Goal: Contribute content: Add original content to the website for others to see

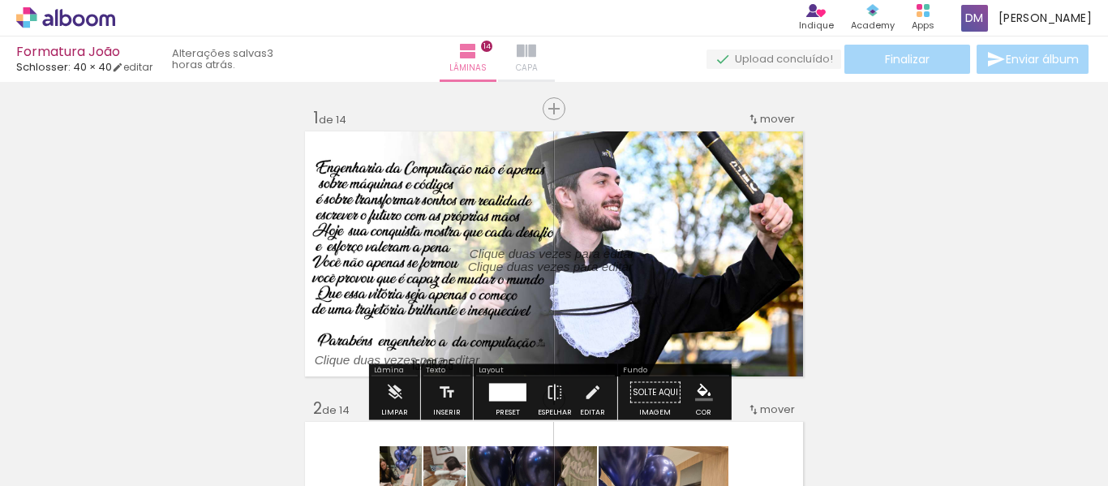
click at [538, 61] on span "Capa" at bounding box center [527, 68] width 22 height 15
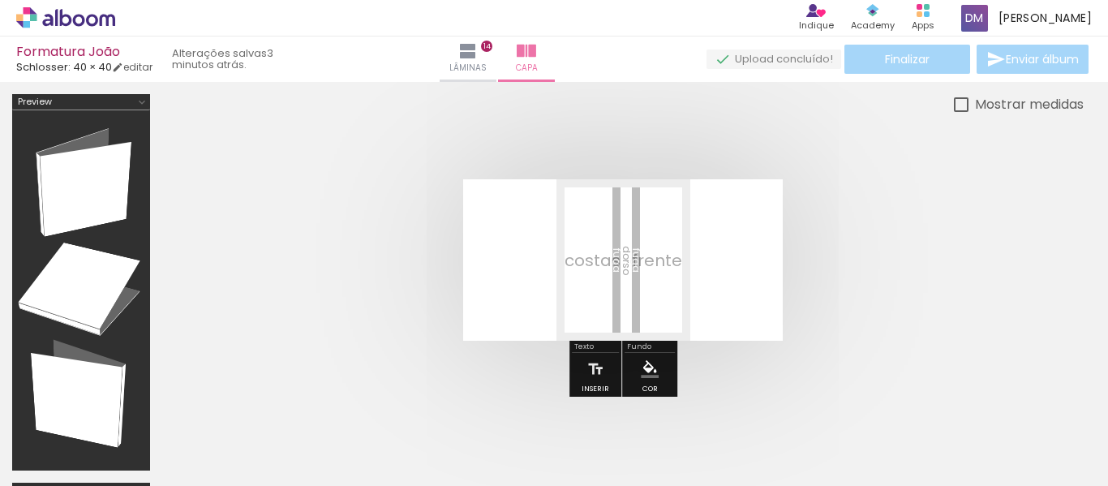
scroll to position [0, 2879]
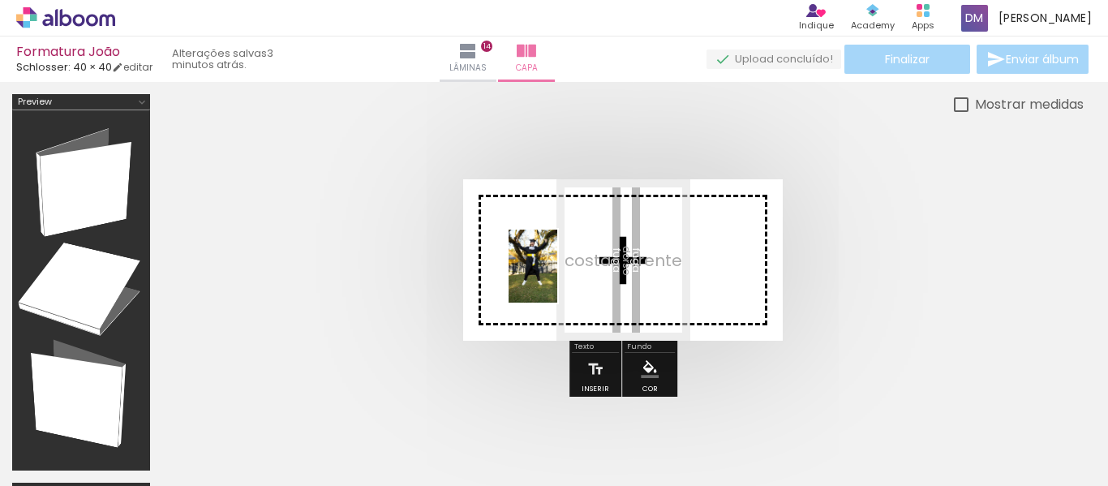
drag, startPoint x: 363, startPoint y: 436, endPoint x: 557, endPoint y: 278, distance: 250.4
click at [557, 278] on quentale-workspace at bounding box center [554, 243] width 1108 height 486
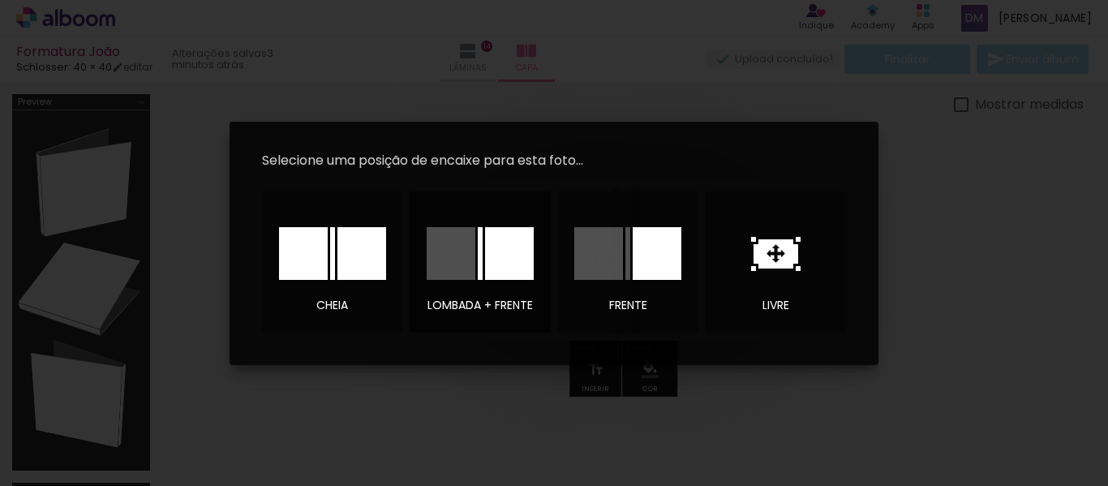
click at [439, 251] on div at bounding box center [451, 253] width 49 height 53
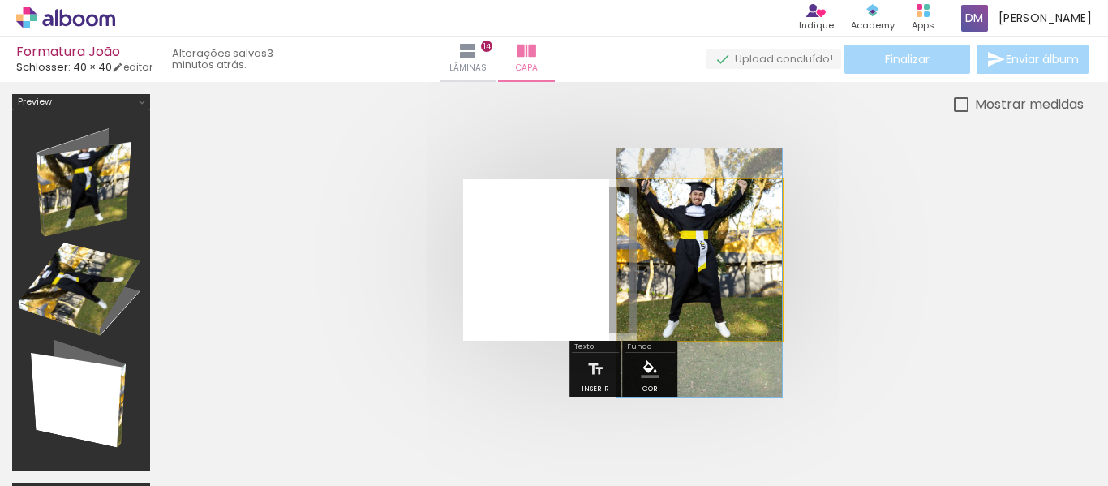
drag, startPoint x: 736, startPoint y: 314, endPoint x: 639, endPoint y: 327, distance: 98.2
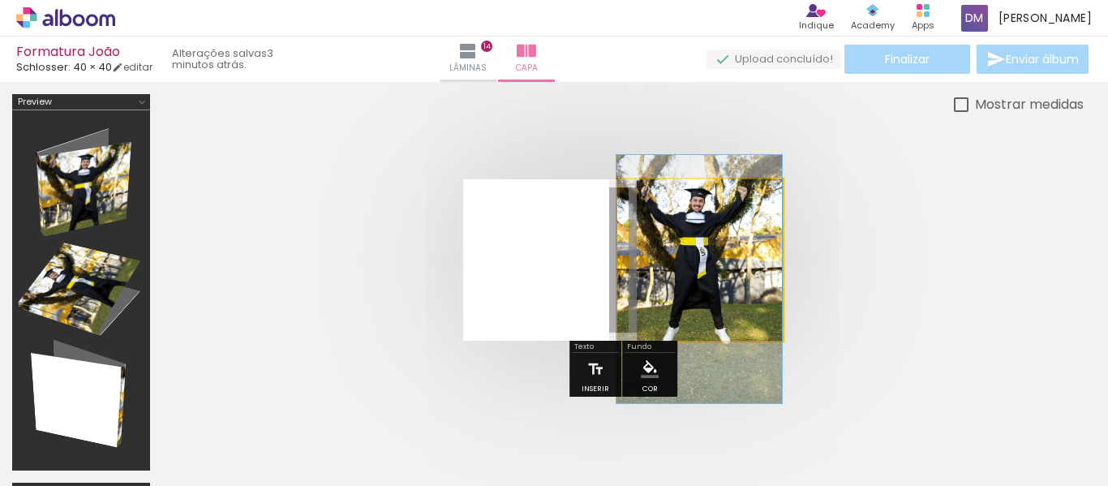
drag, startPoint x: 744, startPoint y: 311, endPoint x: 739, endPoint y: 321, distance: 10.9
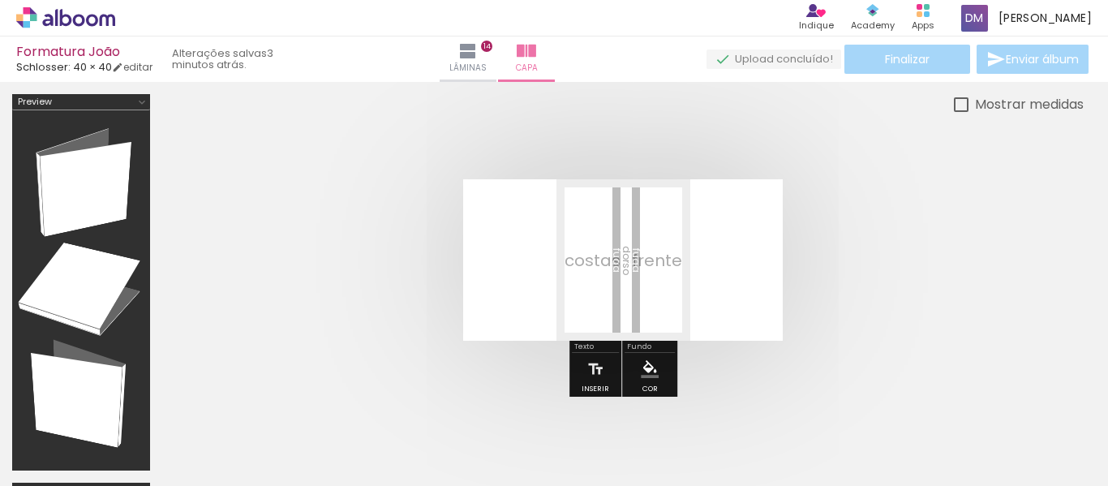
drag, startPoint x: 715, startPoint y: 283, endPoint x: 681, endPoint y: 290, distance: 34.7
click at [681, 290] on quentale-layouter at bounding box center [623, 259] width 320 height 161
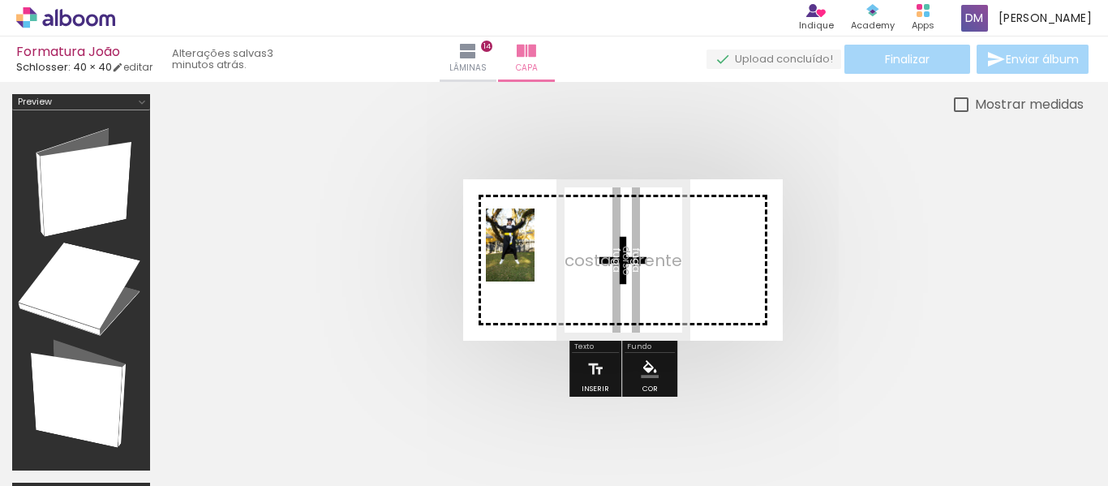
click at [535, 257] on quentale-workspace at bounding box center [554, 243] width 1108 height 486
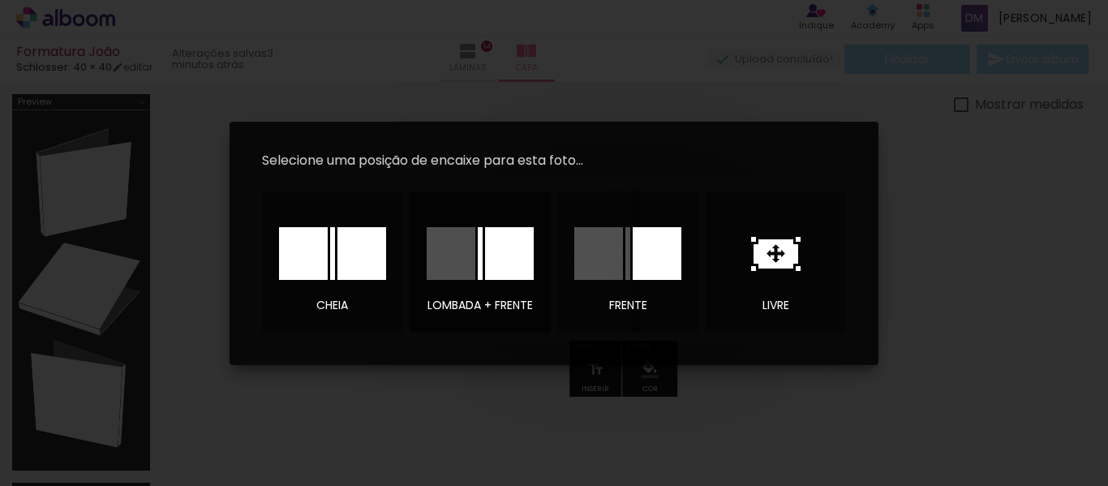
scroll to position [0, 2879]
click at [665, 256] on div at bounding box center [657, 253] width 49 height 53
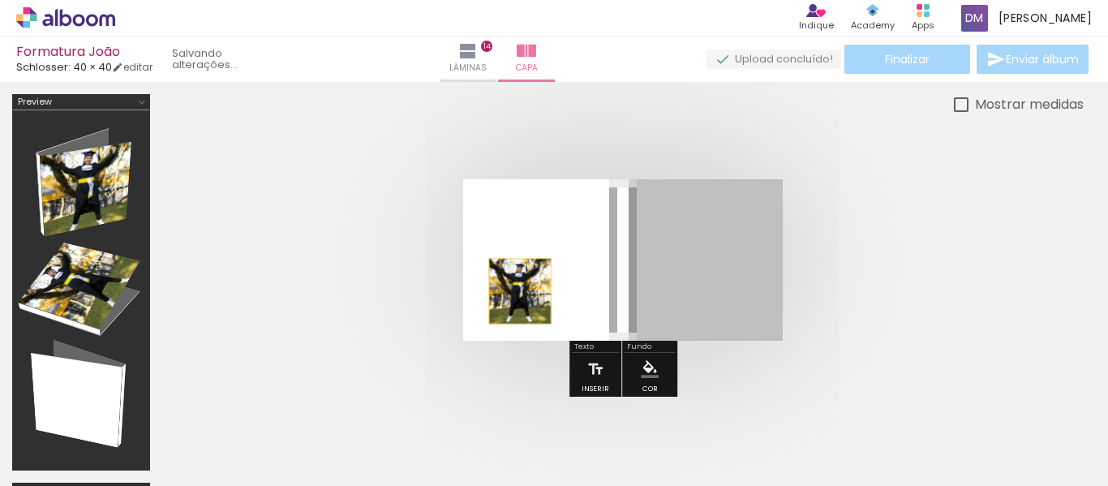
drag, startPoint x: 746, startPoint y: 288, endPoint x: 520, endPoint y: 291, distance: 225.6
click at [520, 291] on quentale-layouter at bounding box center [623, 259] width 320 height 161
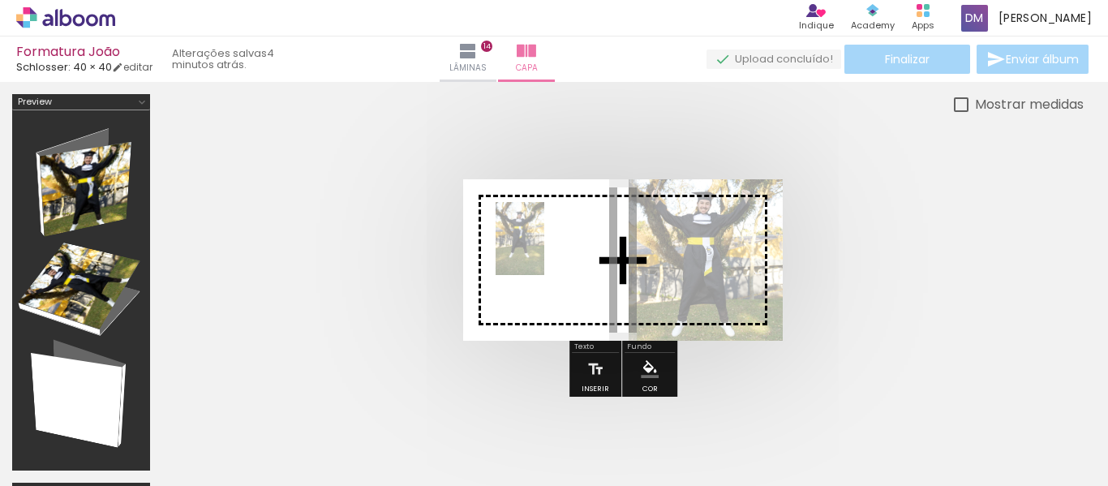
drag, startPoint x: 369, startPoint y: 436, endPoint x: 544, endPoint y: 251, distance: 254.8
click at [544, 251] on quentale-workspace at bounding box center [554, 243] width 1108 height 486
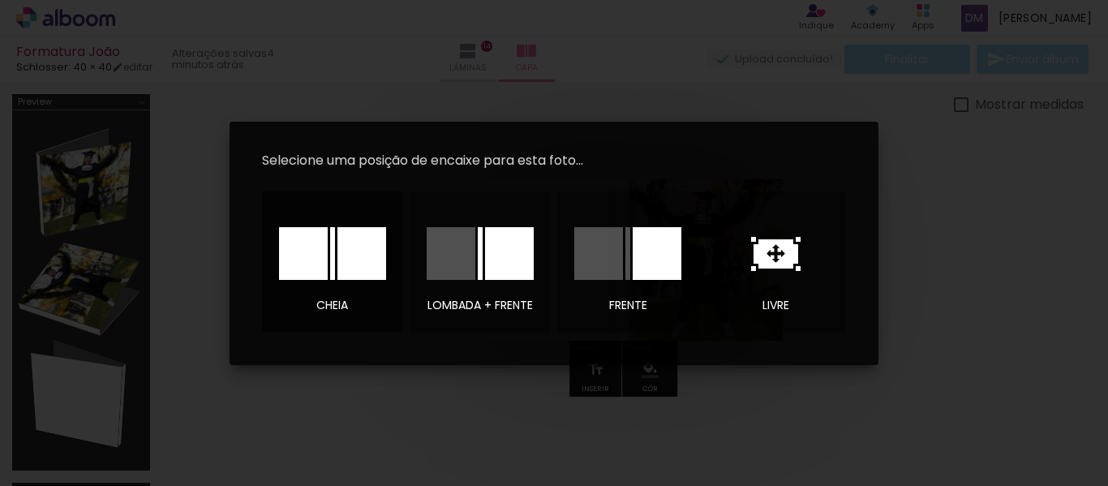
click at [337, 282] on div at bounding box center [333, 253] width 114 height 81
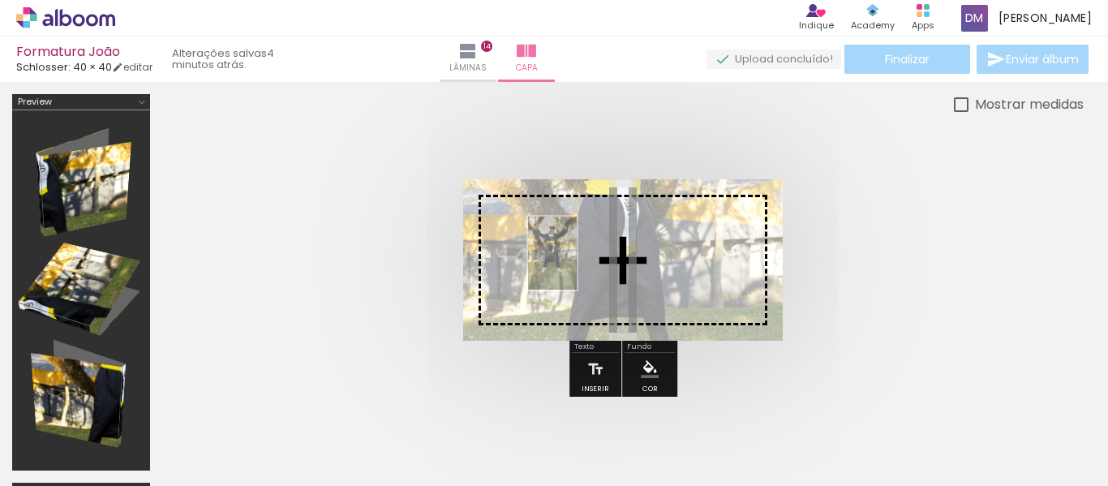
drag, startPoint x: 384, startPoint y: 437, endPoint x: 577, endPoint y: 265, distance: 258.6
click at [577, 265] on quentale-workspace at bounding box center [554, 243] width 1108 height 486
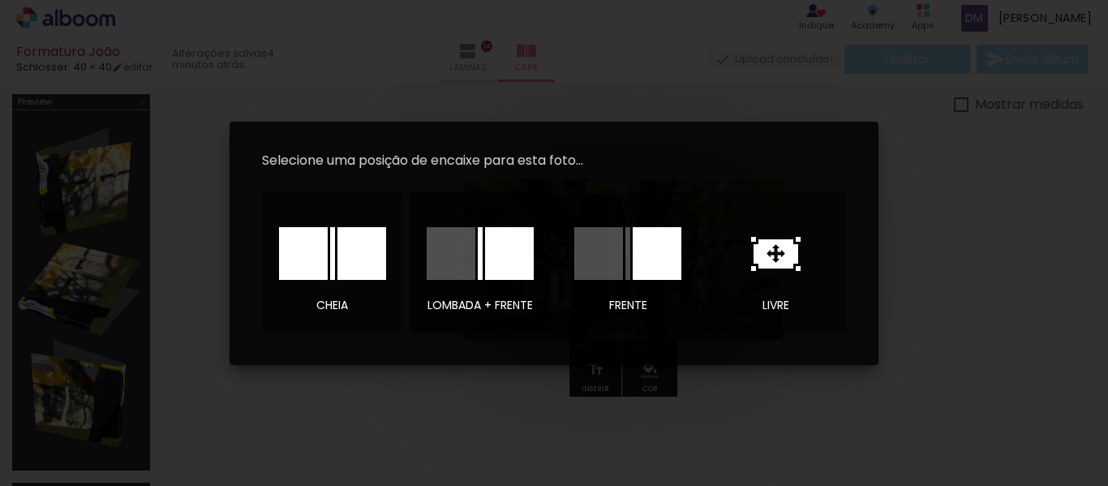
click at [512, 270] on div at bounding box center [509, 253] width 49 height 53
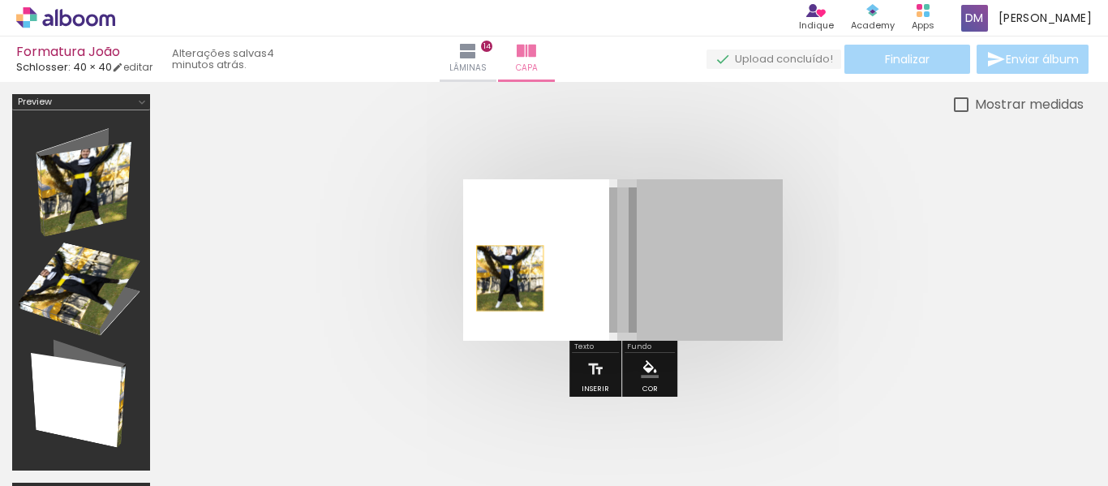
drag, startPoint x: 729, startPoint y: 283, endPoint x: 512, endPoint y: 278, distance: 217.5
click at [512, 278] on quentale-layouter at bounding box center [623, 259] width 320 height 161
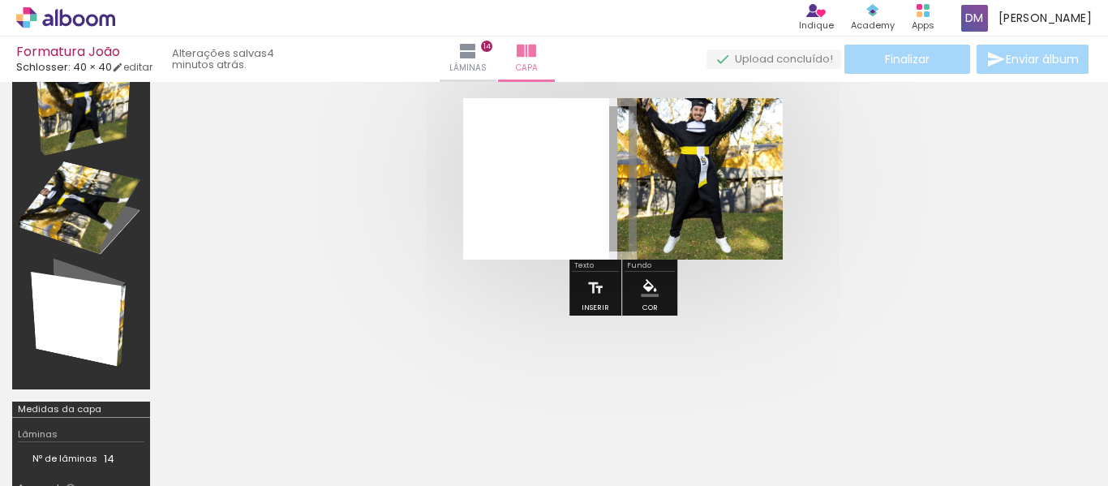
scroll to position [0, 506]
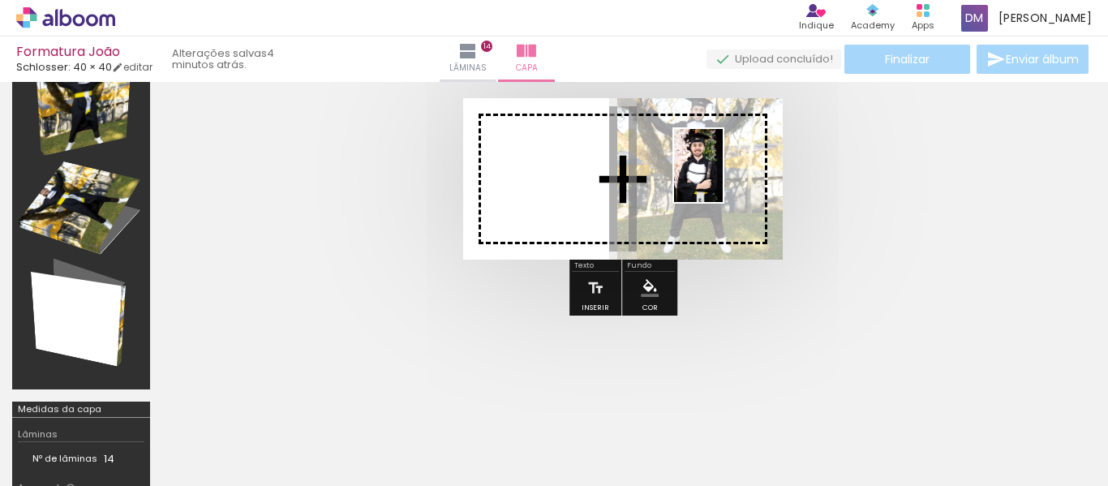
drag, startPoint x: 574, startPoint y: 450, endPoint x: 723, endPoint y: 178, distance: 310.8
click at [723, 178] on quentale-workspace at bounding box center [554, 243] width 1108 height 486
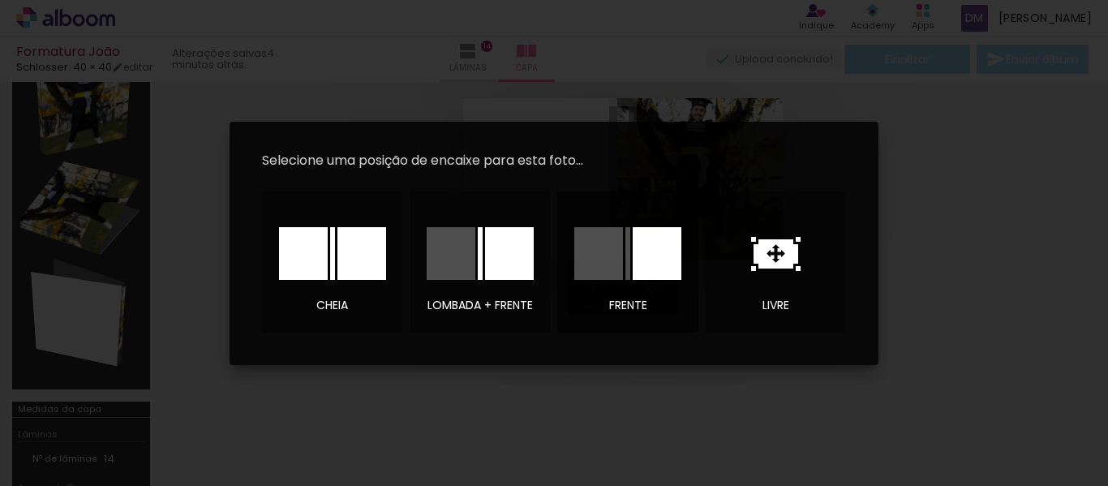
click at [656, 291] on div at bounding box center [628, 253] width 114 height 81
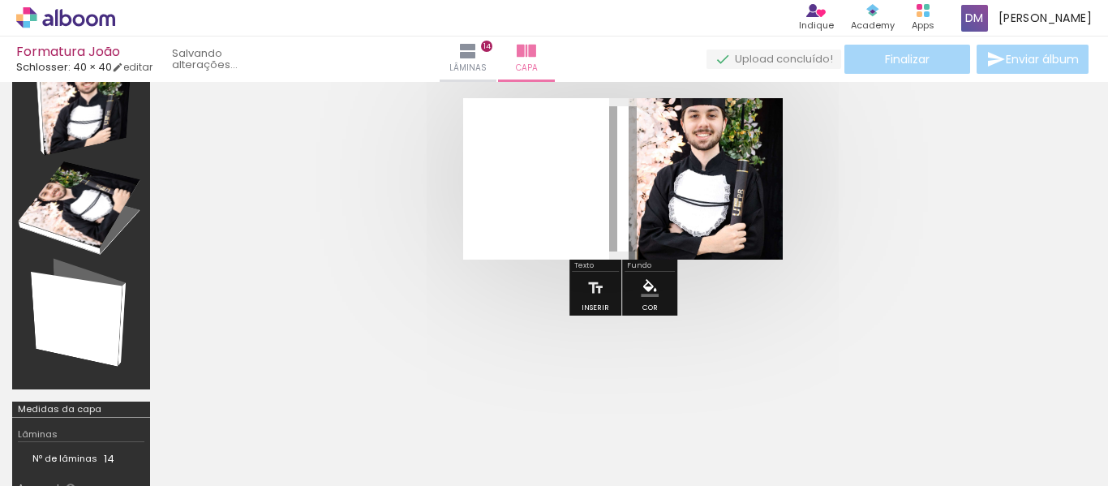
click at [666, 277] on paper-button "Cor" at bounding box center [649, 292] width 39 height 41
click at [729, 213] on quentale-photo at bounding box center [706, 178] width 154 height 161
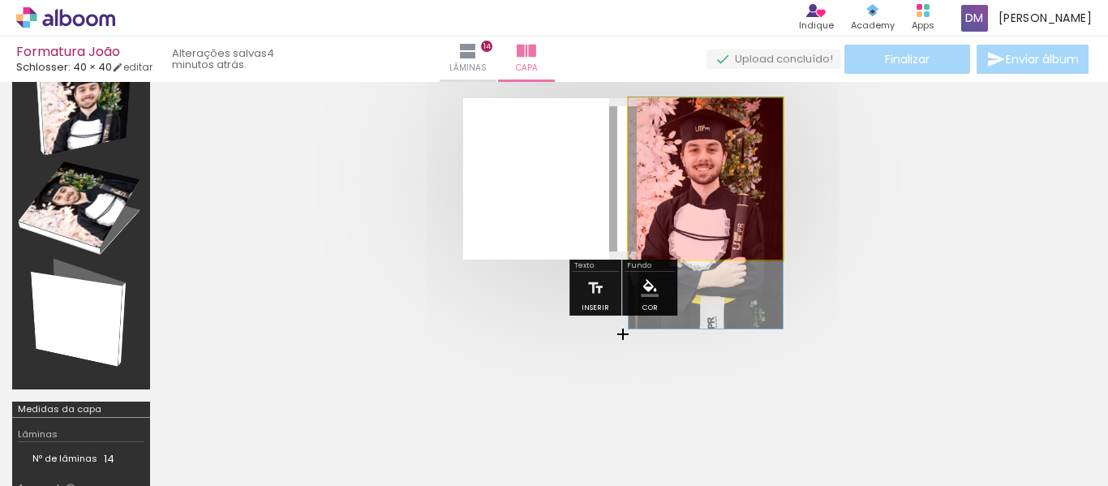
drag, startPoint x: 731, startPoint y: 226, endPoint x: 733, endPoint y: 260, distance: 34.1
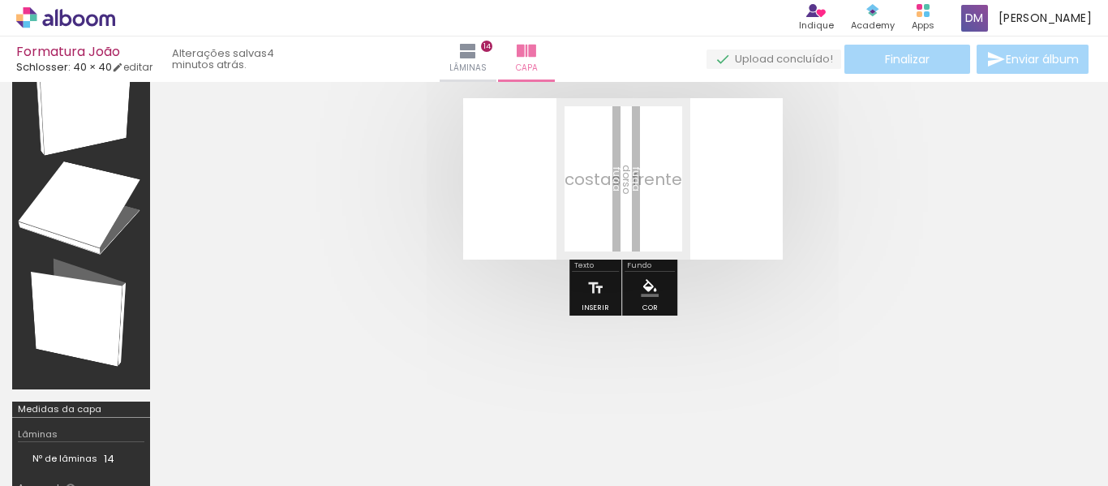
click at [804, 257] on quentale-cover at bounding box center [623, 178] width 792 height 161
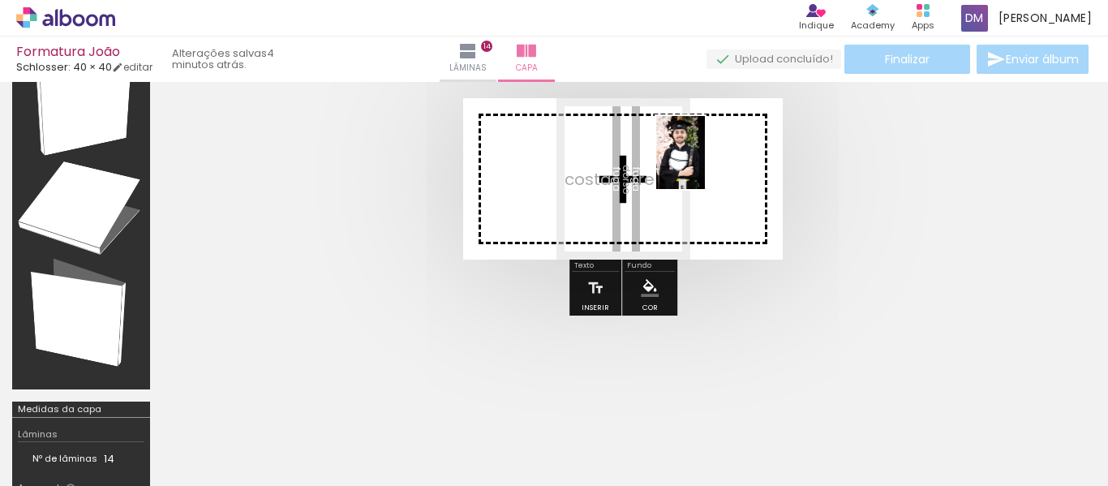
drag, startPoint x: 642, startPoint y: 209, endPoint x: 705, endPoint y: 165, distance: 77.0
click at [705, 165] on quentale-workspace at bounding box center [554, 243] width 1108 height 486
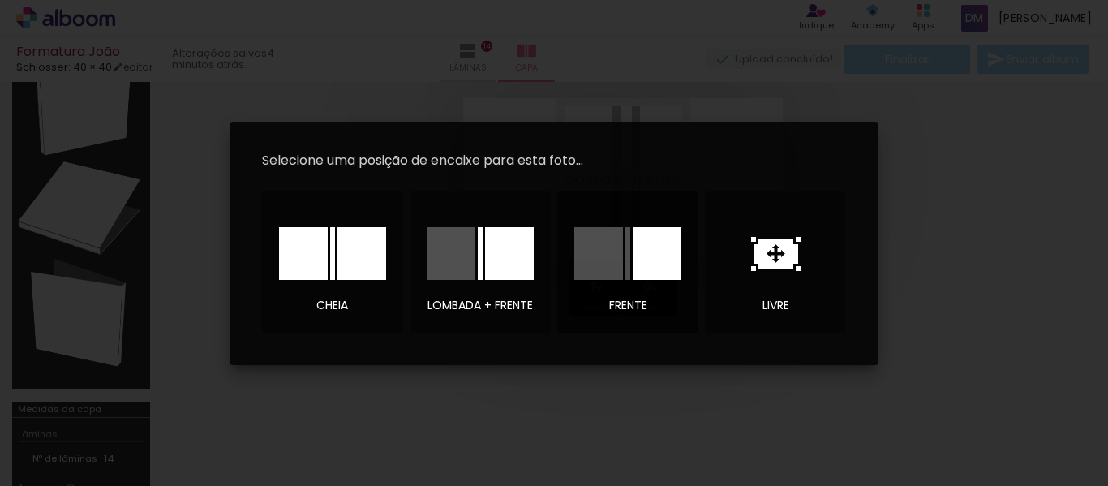
click at [658, 257] on div at bounding box center [657, 253] width 49 height 53
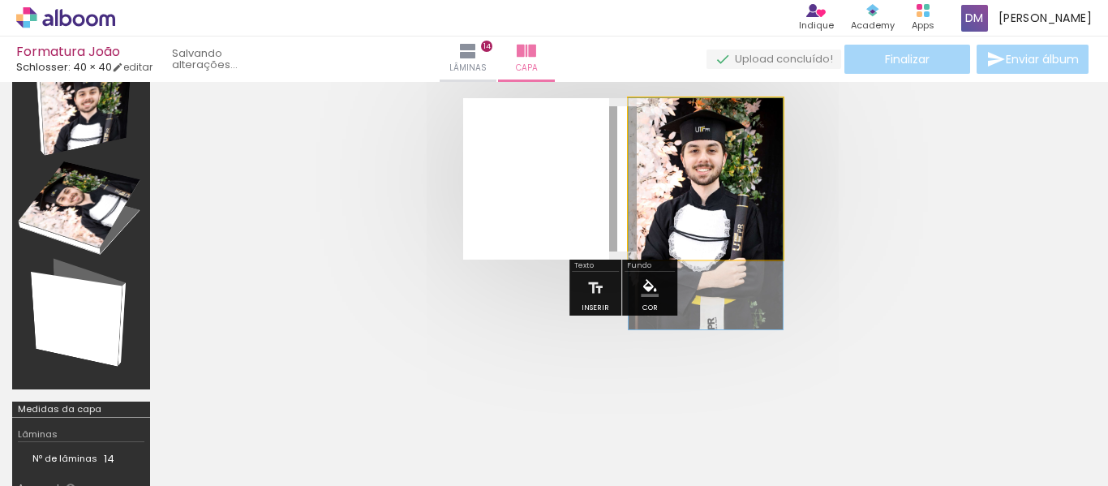
drag, startPoint x: 733, startPoint y: 220, endPoint x: 736, endPoint y: 257, distance: 37.5
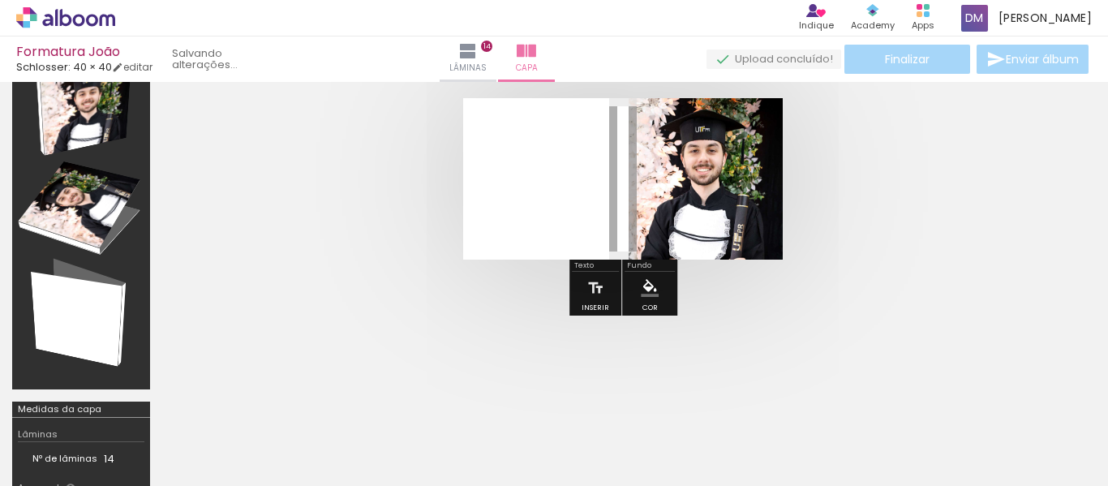
click at [973, 260] on div at bounding box center [623, 178] width 922 height 291
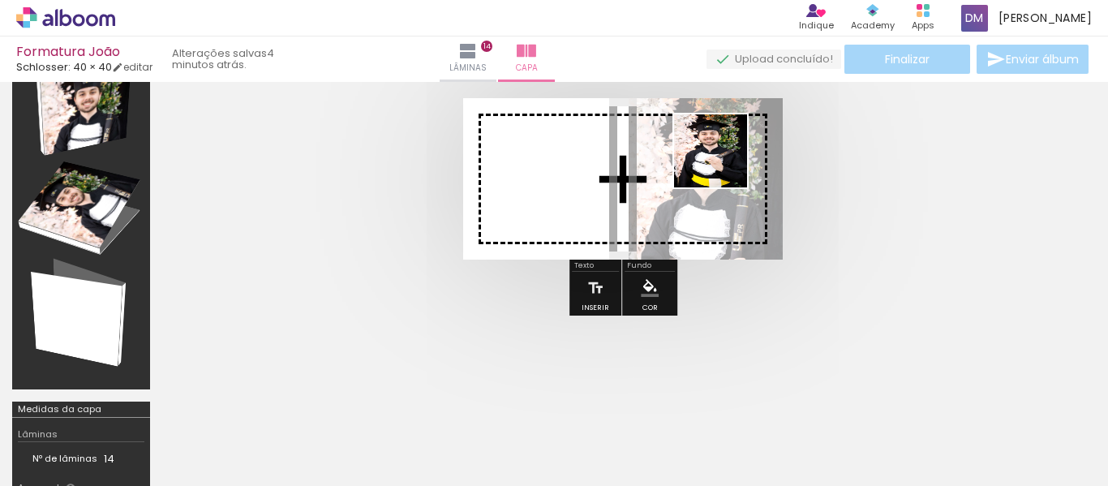
drag, startPoint x: 656, startPoint y: 436, endPoint x: 723, endPoint y: 163, distance: 280.6
click at [723, 163] on quentale-workspace at bounding box center [554, 243] width 1108 height 486
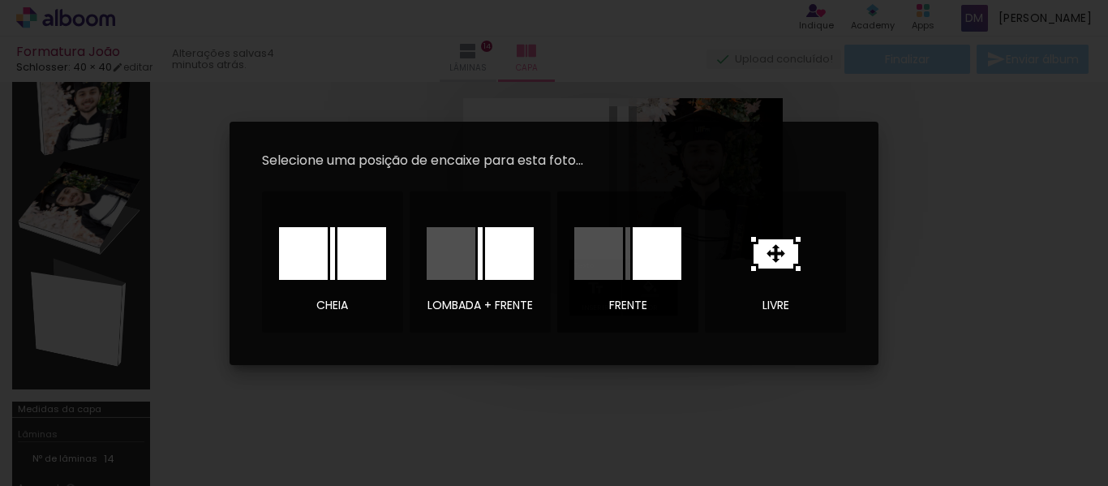
click at [647, 256] on div at bounding box center [657, 253] width 49 height 53
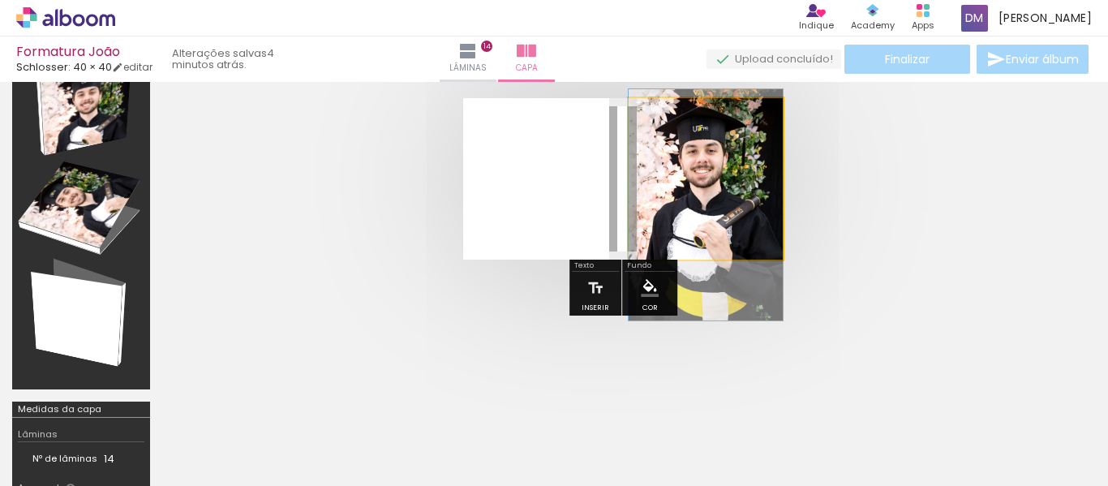
drag, startPoint x: 744, startPoint y: 220, endPoint x: 746, endPoint y: 246, distance: 26.0
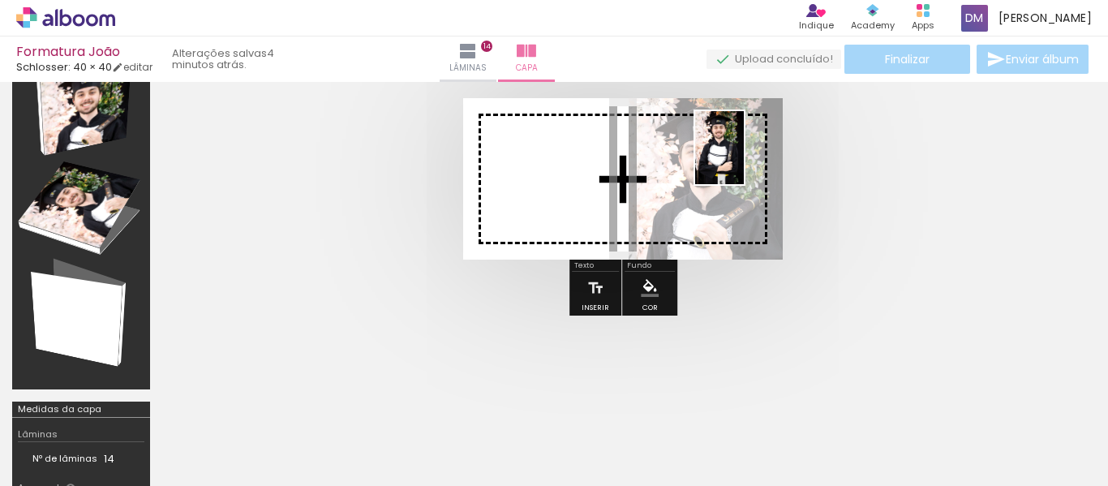
drag, startPoint x: 559, startPoint y: 426, endPoint x: 744, endPoint y: 160, distance: 324.1
click at [744, 160] on quentale-workspace at bounding box center [554, 243] width 1108 height 486
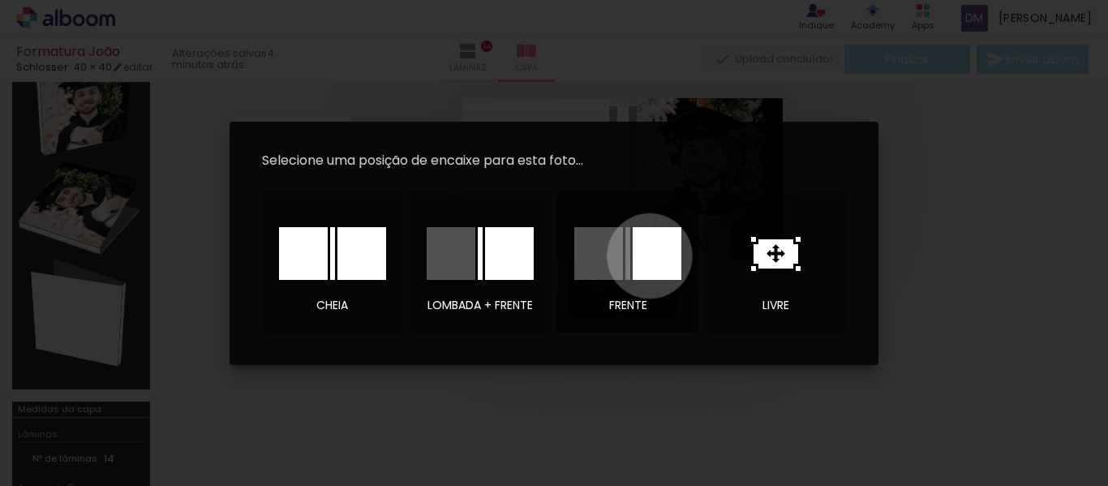
click at [650, 256] on div at bounding box center [657, 253] width 49 height 53
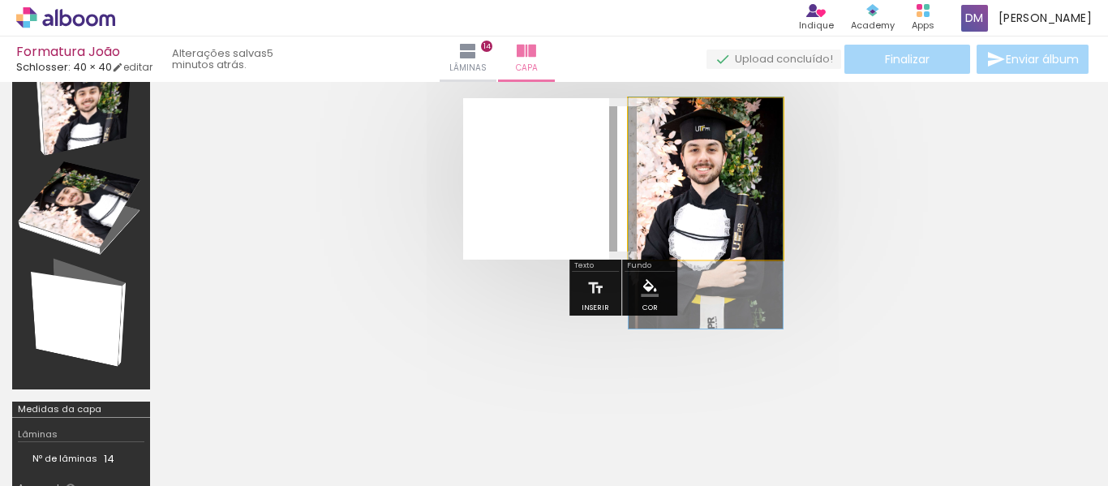
drag, startPoint x: 742, startPoint y: 215, endPoint x: 749, endPoint y: 246, distance: 31.5
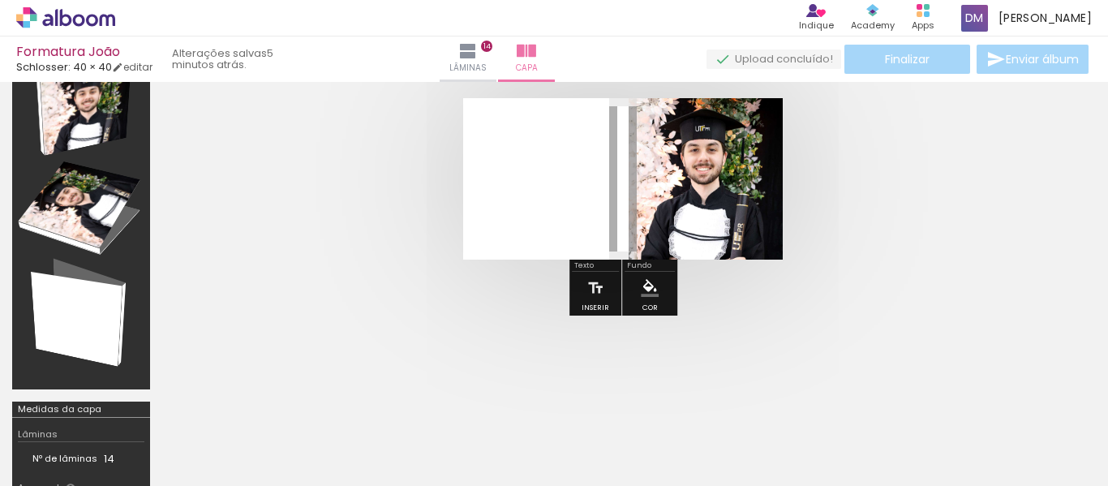
click at [911, 239] on quentale-cover at bounding box center [623, 178] width 792 height 161
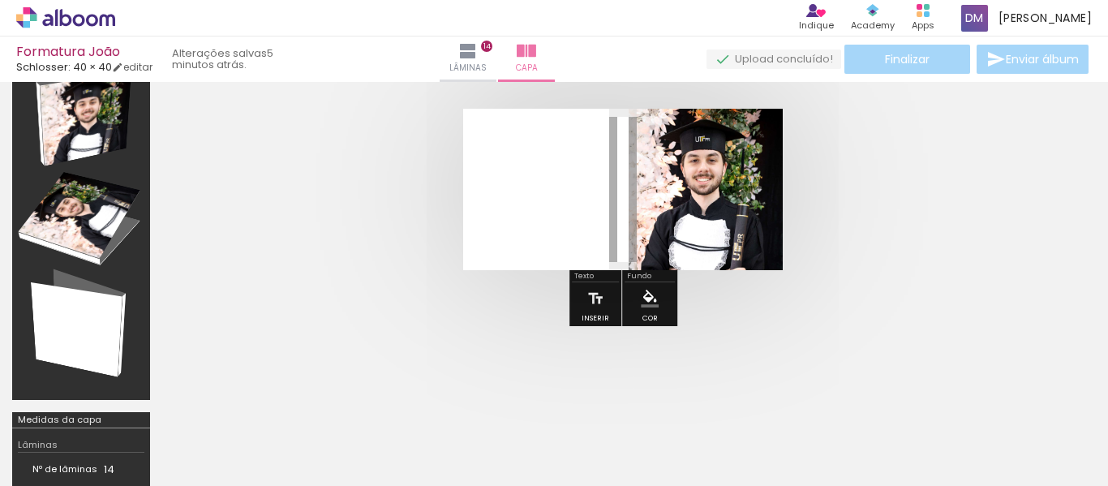
scroll to position [81, 0]
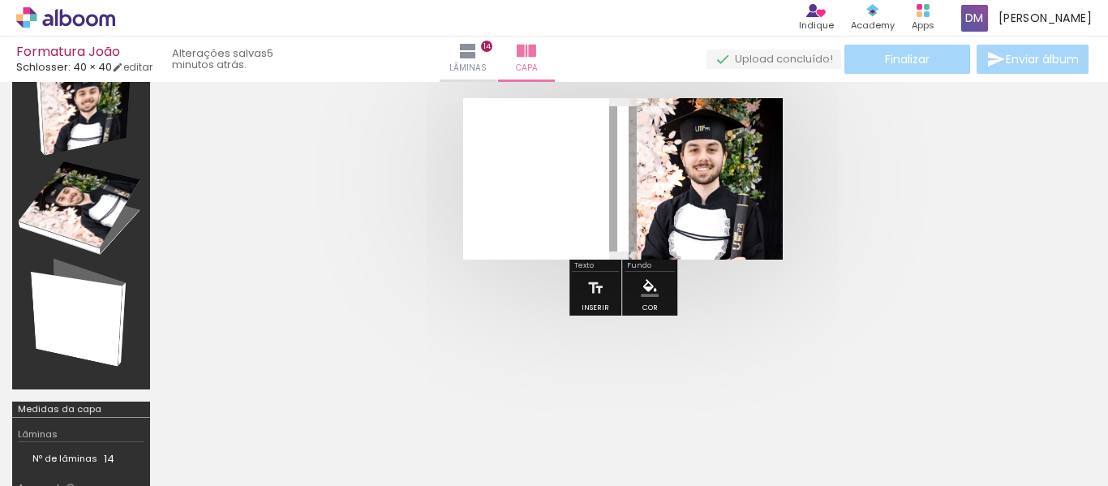
click at [494, 202] on quentale-layouter at bounding box center [623, 178] width 320 height 161
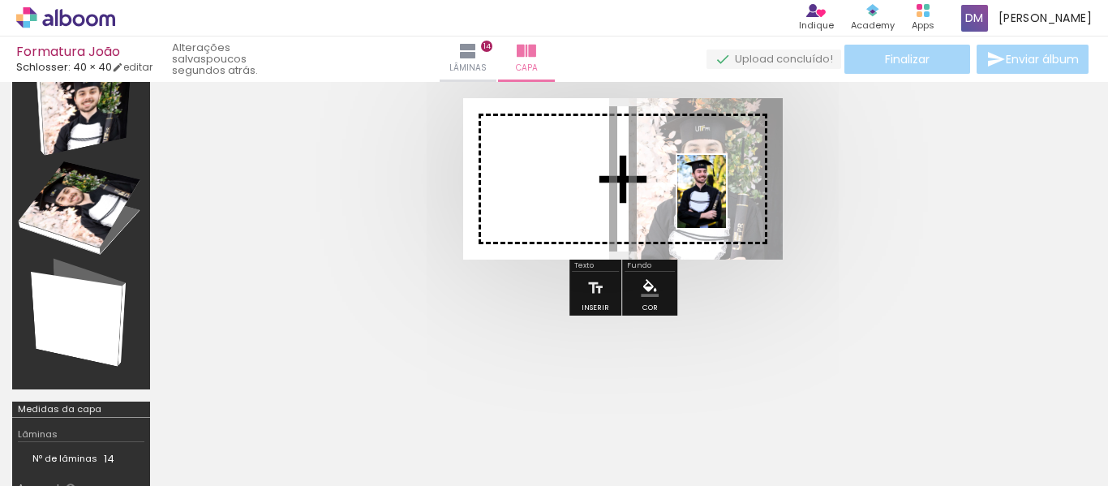
drag, startPoint x: 786, startPoint y: 437, endPoint x: 726, endPoint y: 204, distance: 241.3
click at [726, 204] on quentale-workspace at bounding box center [554, 243] width 1108 height 486
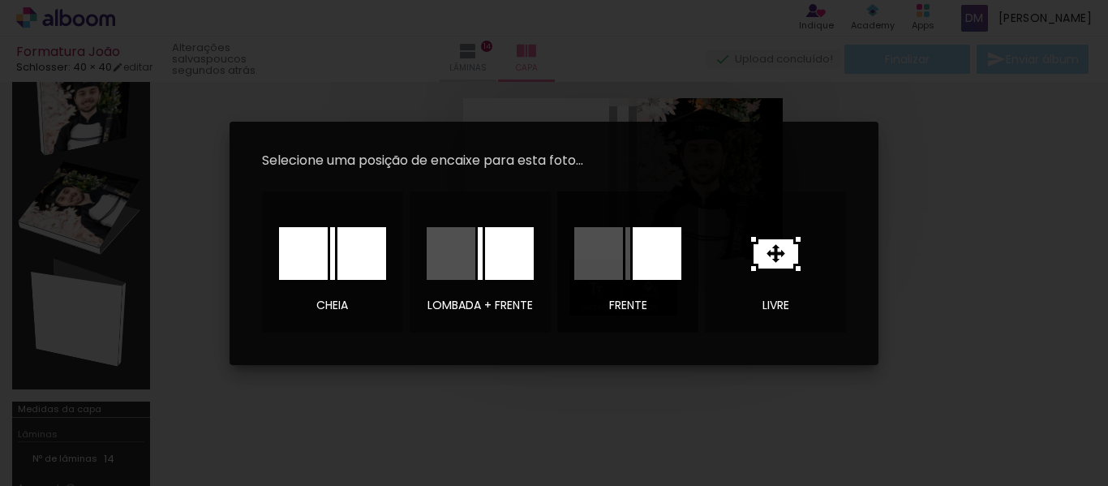
click at [661, 251] on div at bounding box center [657, 253] width 49 height 53
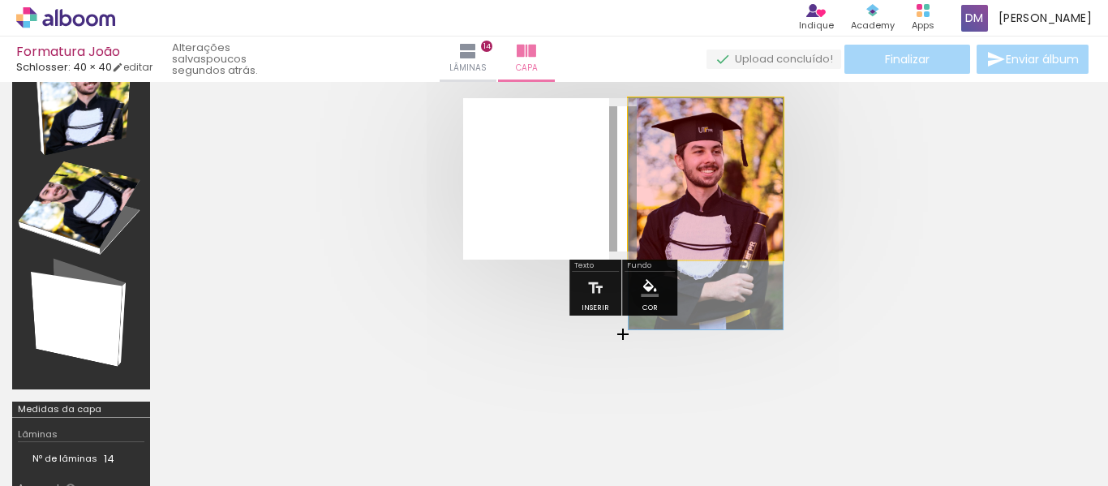
drag, startPoint x: 742, startPoint y: 231, endPoint x: 744, endPoint y: 265, distance: 34.1
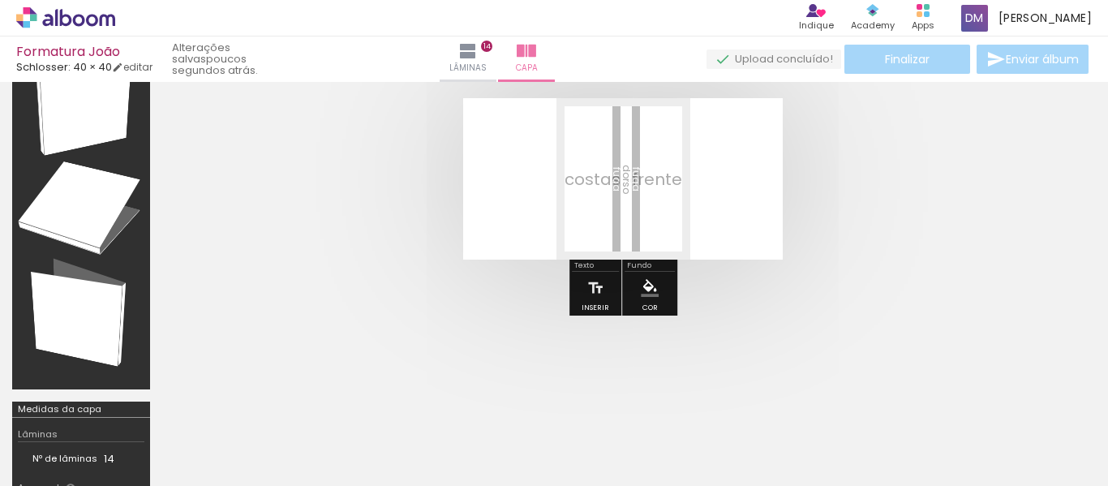
click at [725, 161] on quentale-layouter at bounding box center [623, 178] width 320 height 161
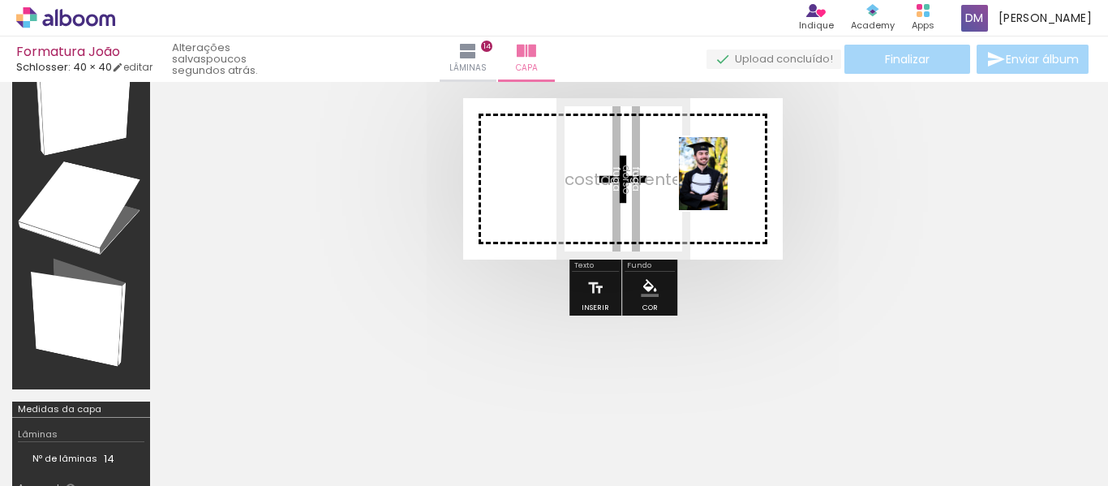
drag, startPoint x: 778, startPoint y: 415, endPoint x: 728, endPoint y: 186, distance: 234.3
click at [728, 186] on quentale-workspace at bounding box center [554, 243] width 1108 height 486
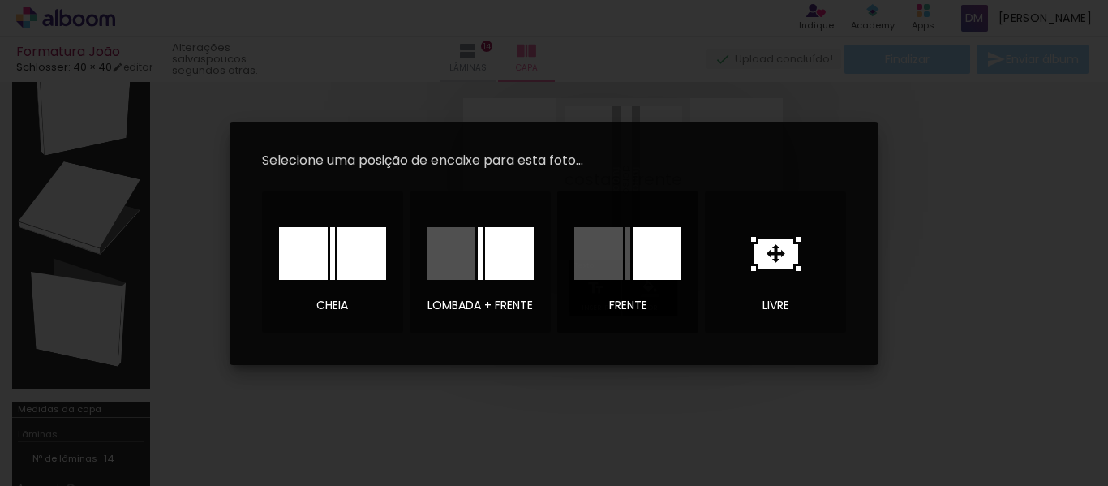
click at [647, 251] on div at bounding box center [657, 253] width 49 height 53
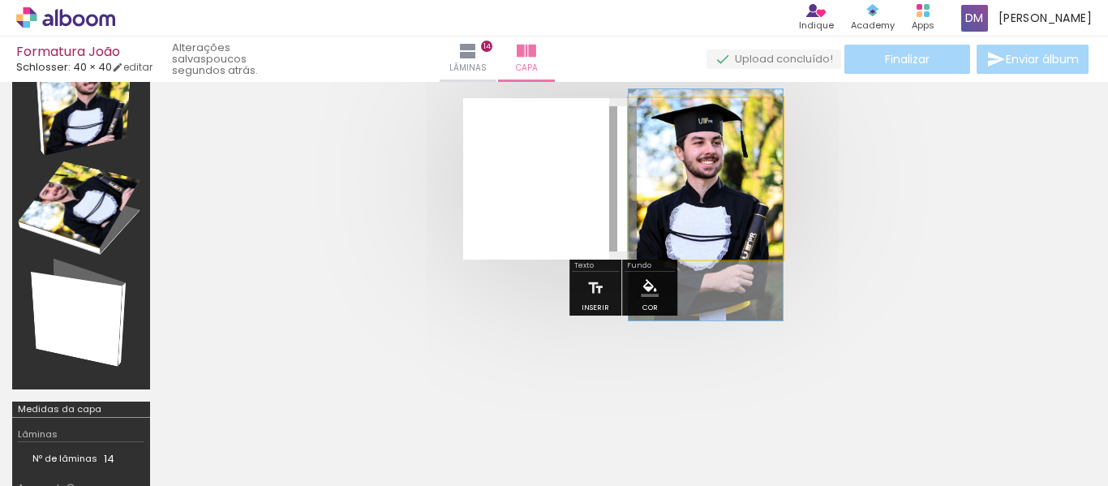
drag, startPoint x: 716, startPoint y: 226, endPoint x: 726, endPoint y: 252, distance: 27.7
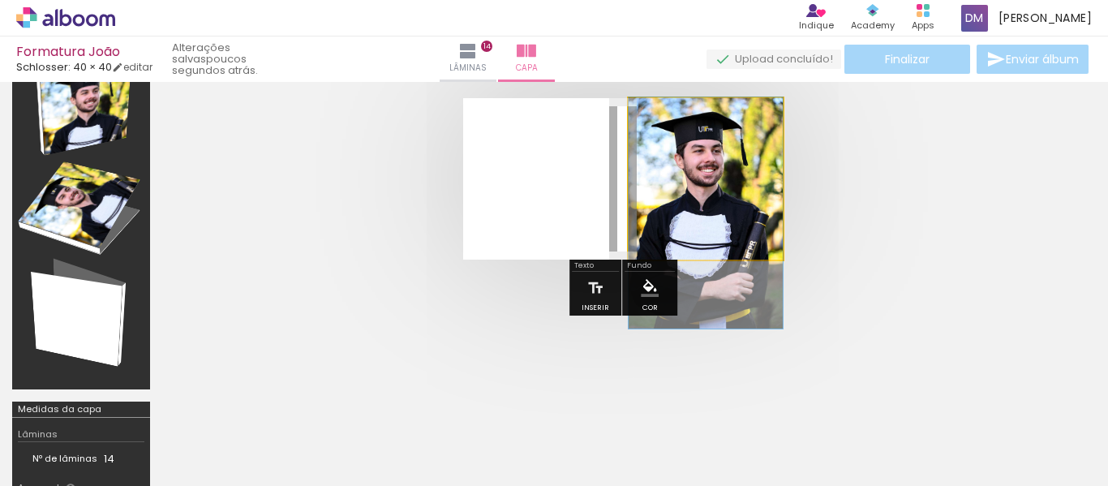
drag, startPoint x: 746, startPoint y: 231, endPoint x: 747, endPoint y: 239, distance: 8.3
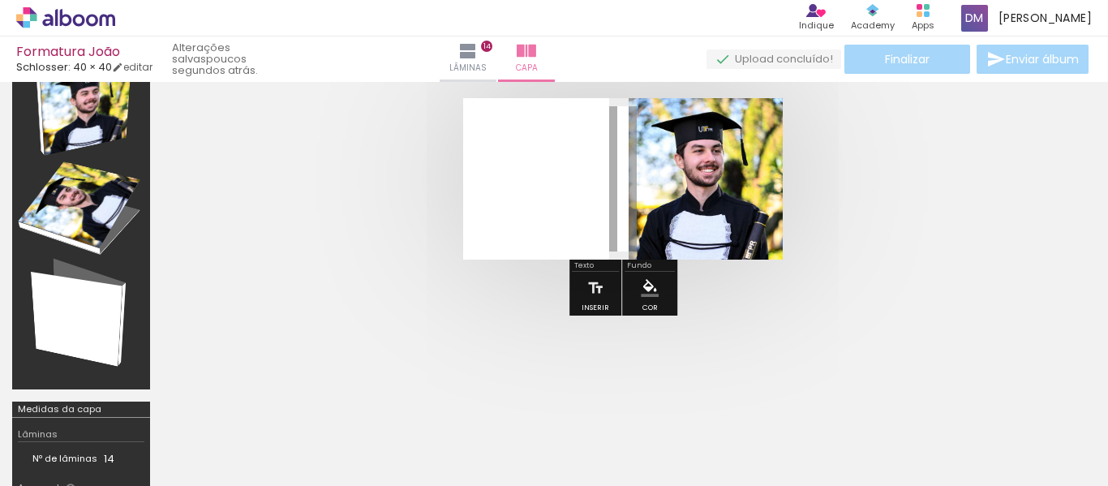
click at [918, 262] on div at bounding box center [623, 178] width 922 height 291
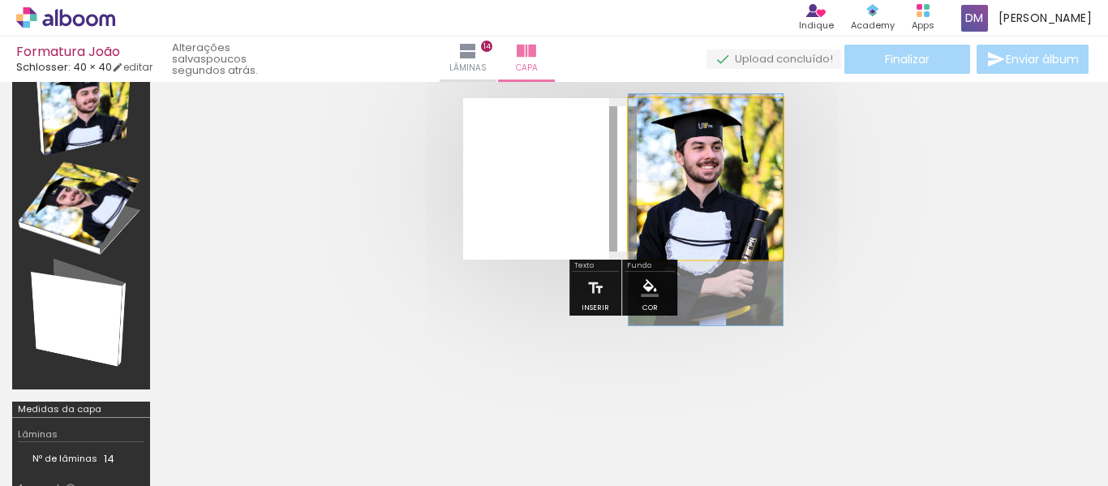
drag, startPoint x: 718, startPoint y: 238, endPoint x: 742, endPoint y: 234, distance: 24.6
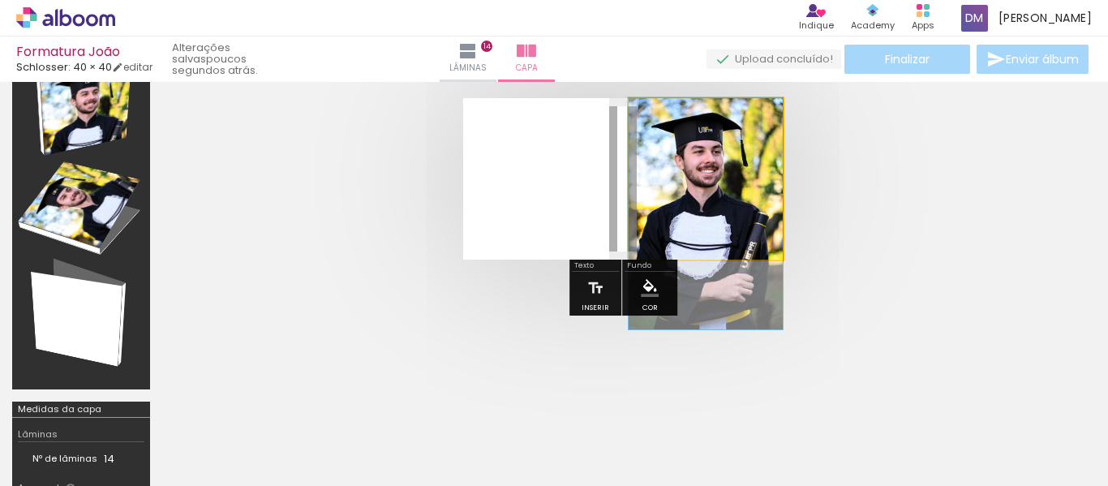
drag, startPoint x: 723, startPoint y: 230, endPoint x: 723, endPoint y: 249, distance: 19.5
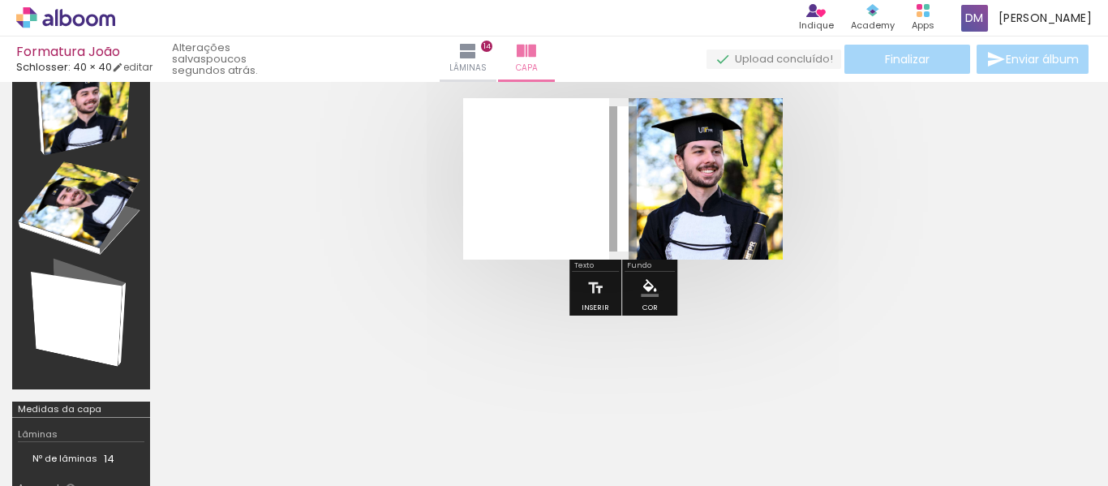
click at [1007, 246] on quentale-cover at bounding box center [623, 178] width 792 height 161
click at [540, 142] on quentale-layouter at bounding box center [623, 178] width 320 height 161
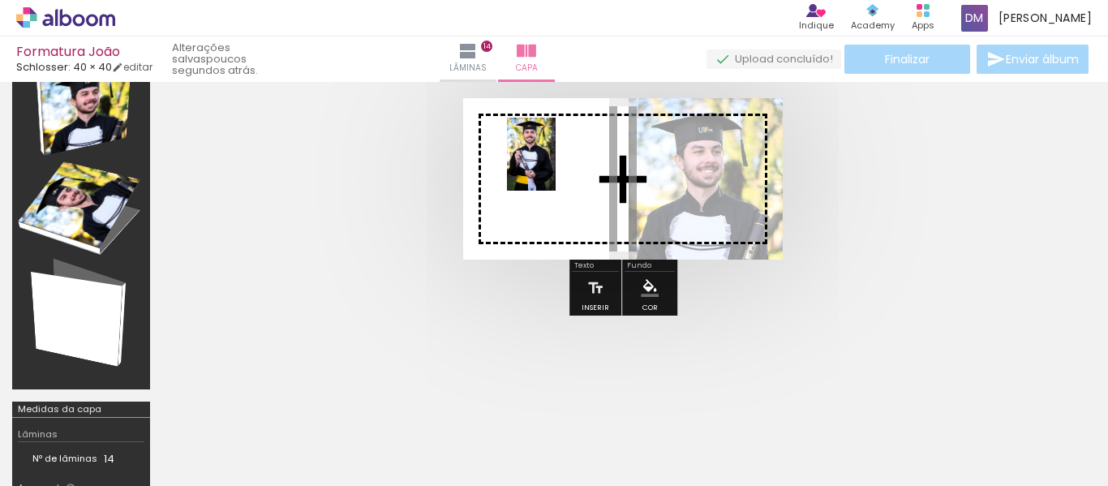
drag, startPoint x: 588, startPoint y: 450, endPoint x: 556, endPoint y: 166, distance: 285.8
click at [556, 166] on quentale-workspace at bounding box center [554, 243] width 1108 height 486
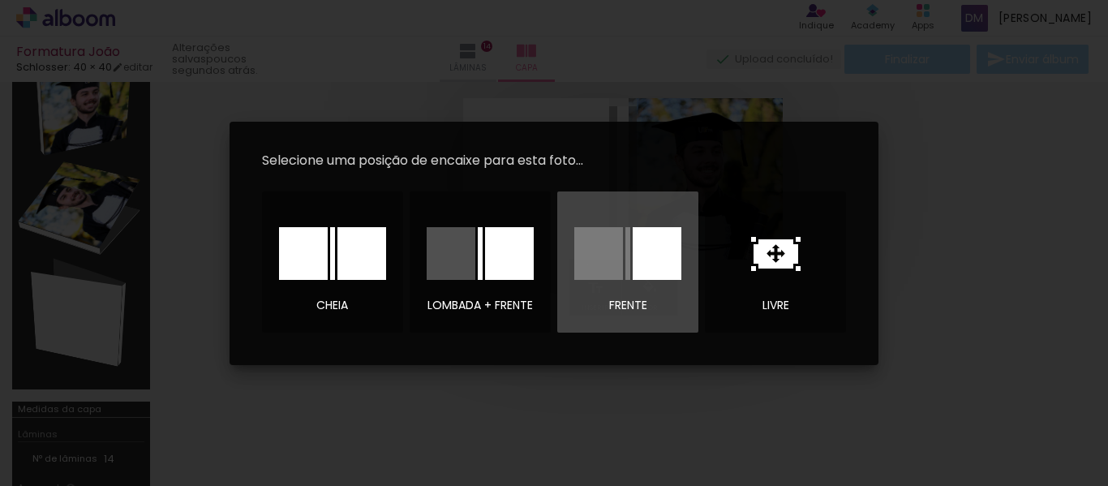
drag, startPoint x: 661, startPoint y: 256, endPoint x: 686, endPoint y: 249, distance: 25.2
click at [686, 249] on paper-button "frente" at bounding box center [627, 261] width 141 height 141
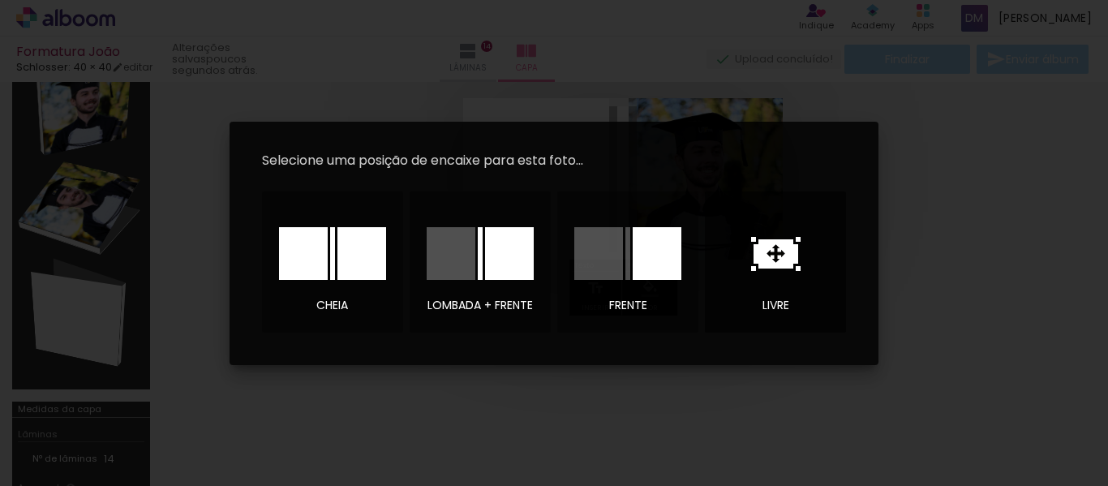
click at [772, 257] on icon at bounding box center [776, 253] width 45 height 29
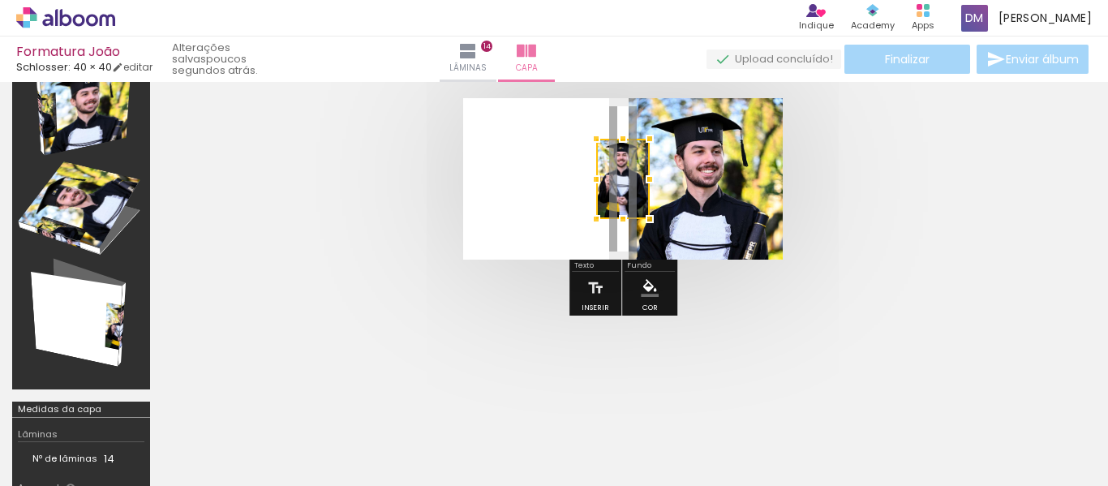
drag, startPoint x: 637, startPoint y: 197, endPoint x: 538, endPoint y: 183, distance: 100.1
click at [538, 183] on album-spread at bounding box center [623, 178] width 320 height 161
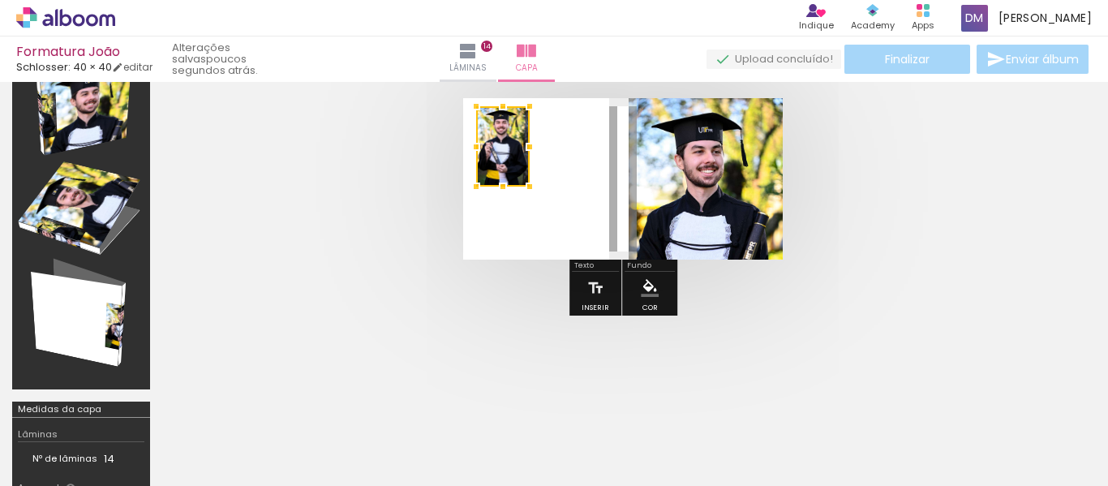
drag, startPoint x: 626, startPoint y: 171, endPoint x: 506, endPoint y: 139, distance: 124.4
click at [506, 139] on div at bounding box center [503, 146] width 54 height 80
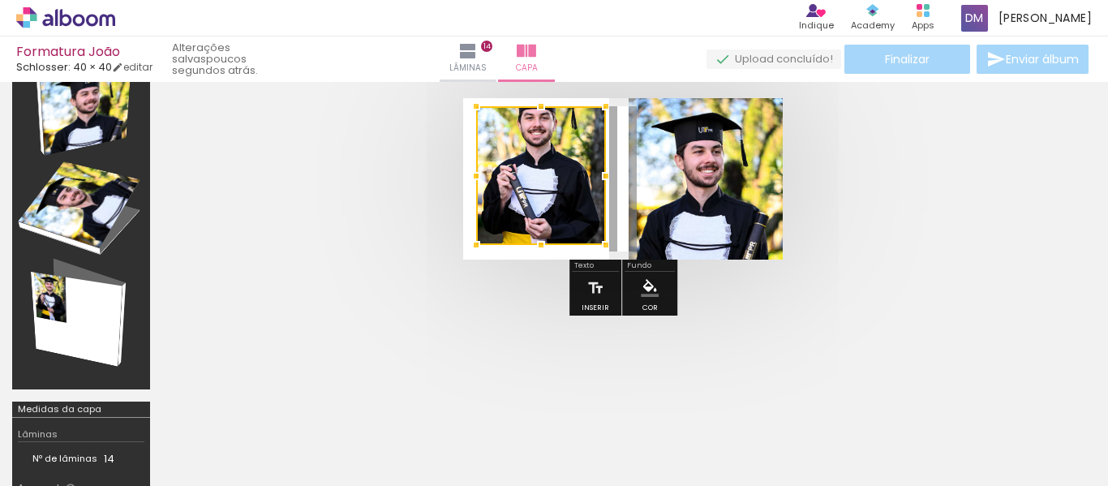
drag, startPoint x: 530, startPoint y: 189, endPoint x: 606, endPoint y: 247, distance: 96.1
click at [606, 247] on div at bounding box center [606, 245] width 32 height 32
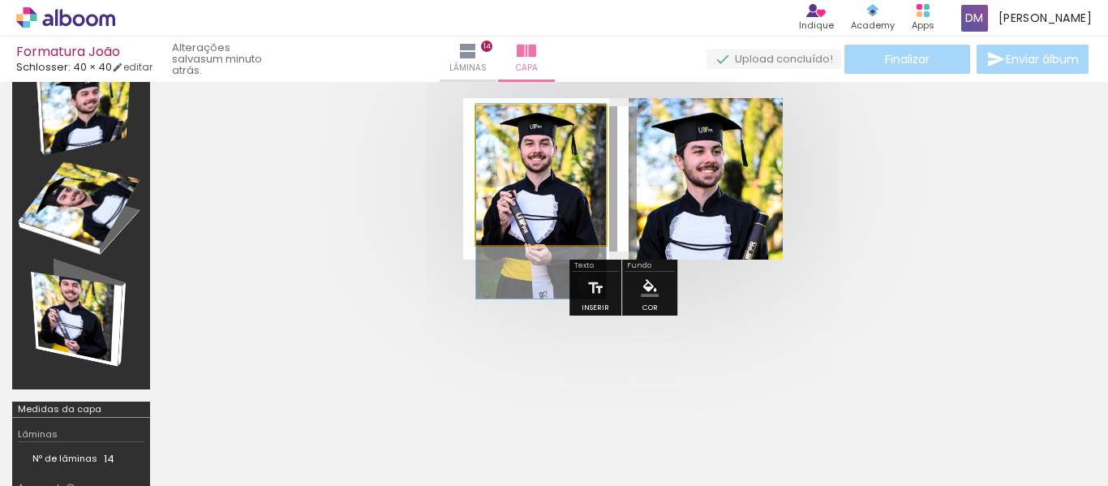
drag, startPoint x: 544, startPoint y: 194, endPoint x: 541, endPoint y: 220, distance: 26.2
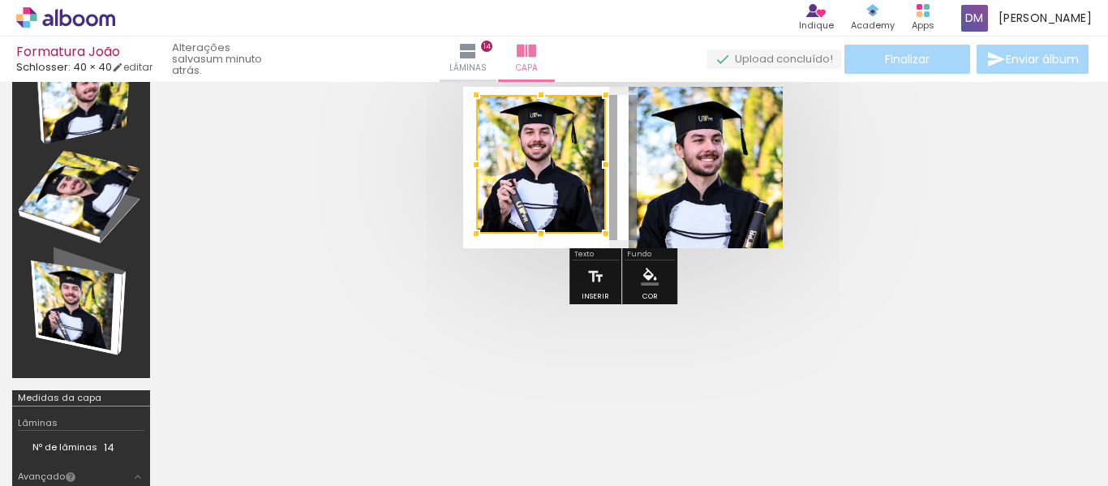
scroll to position [371, 0]
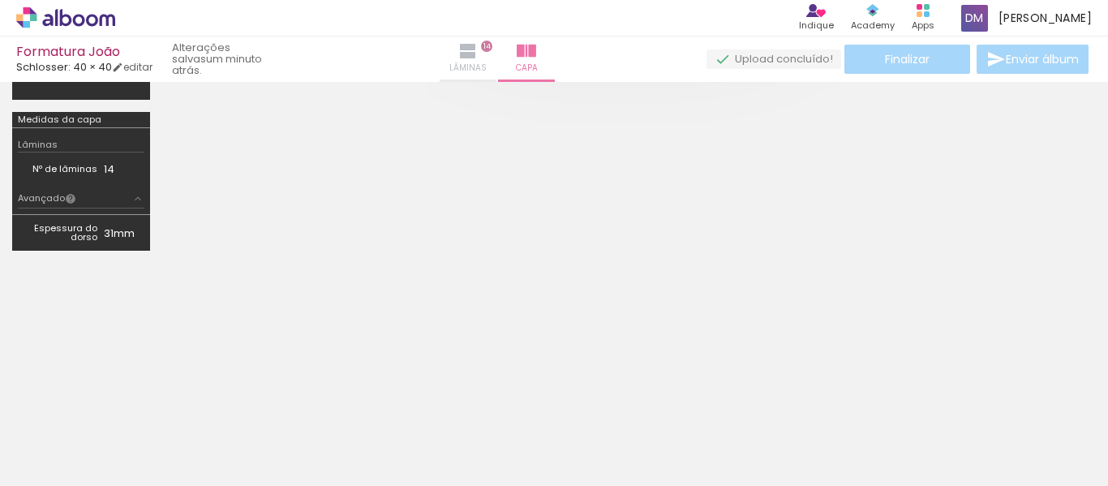
click at [487, 69] on span "Lâminas" at bounding box center [468, 68] width 37 height 15
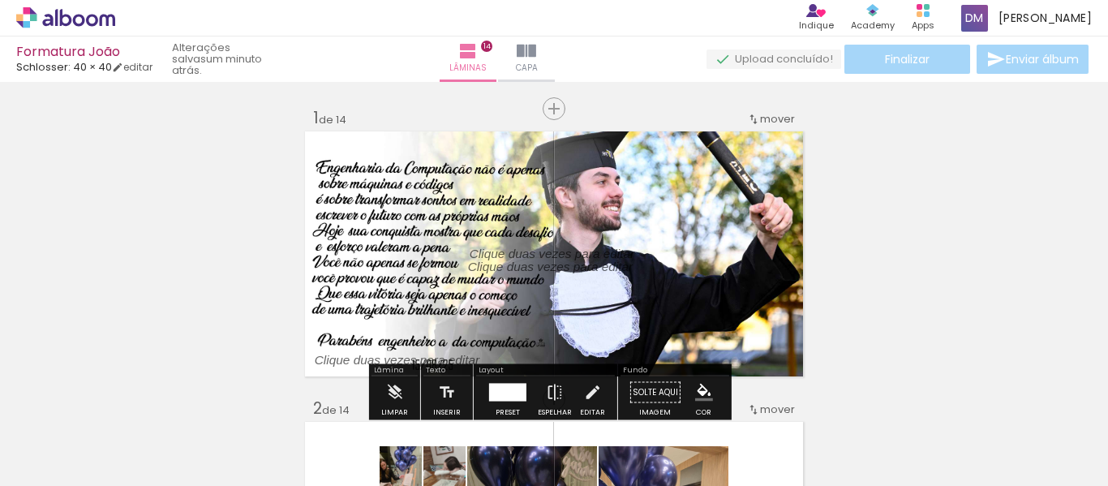
scroll to position [81, 0]
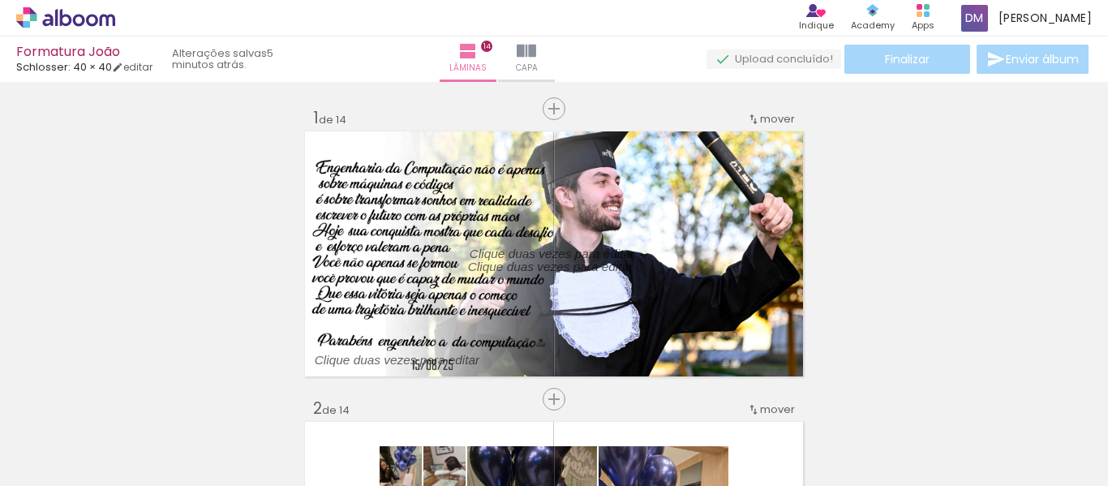
scroll to position [0, 1937]
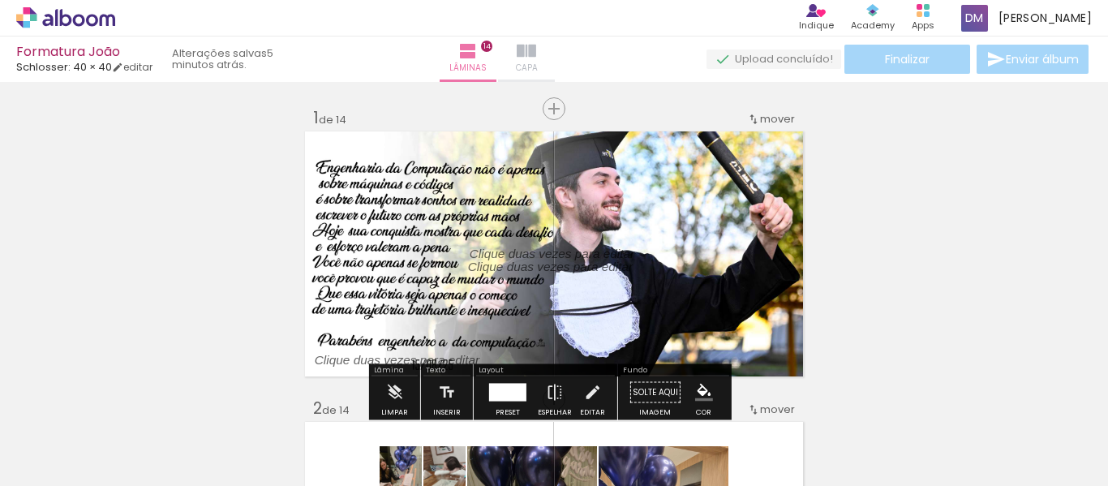
click at [538, 62] on span "Capa" at bounding box center [527, 68] width 22 height 15
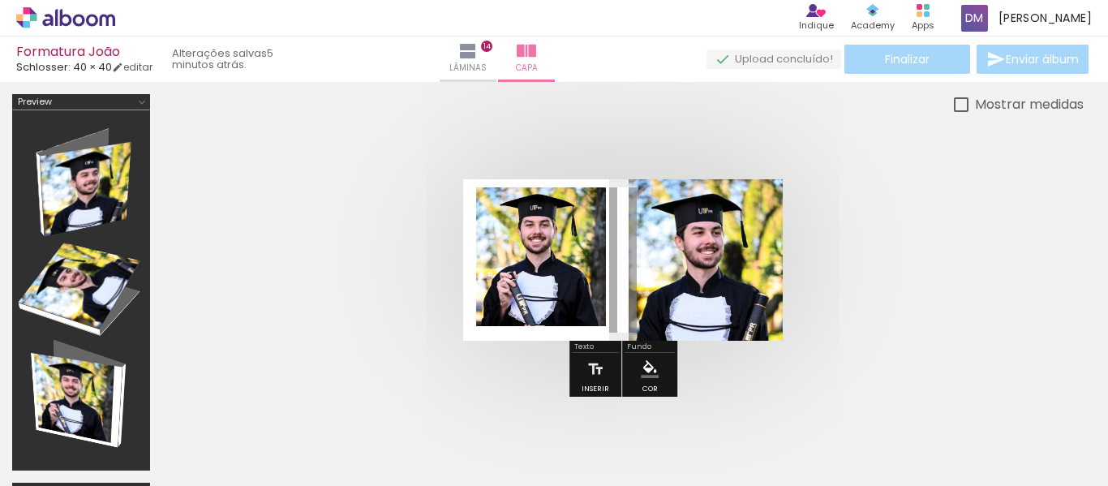
scroll to position [81, 0]
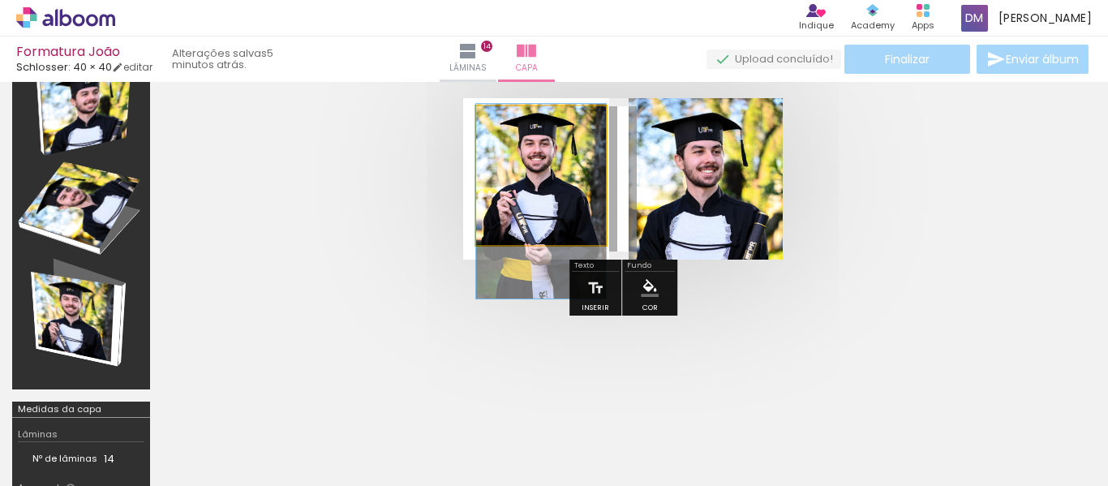
click at [575, 183] on quentale-photo at bounding box center [541, 175] width 130 height 139
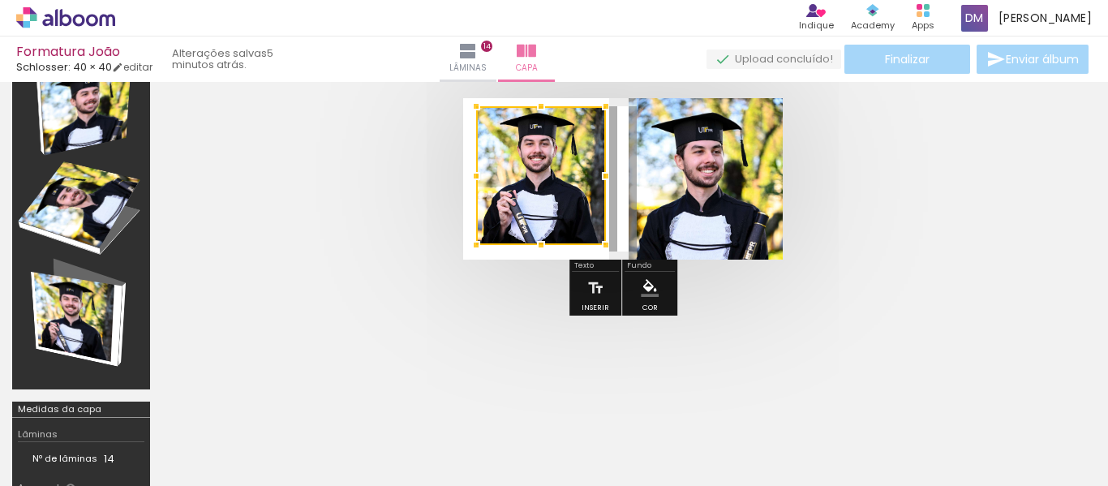
click at [540, 200] on div at bounding box center [541, 175] width 130 height 139
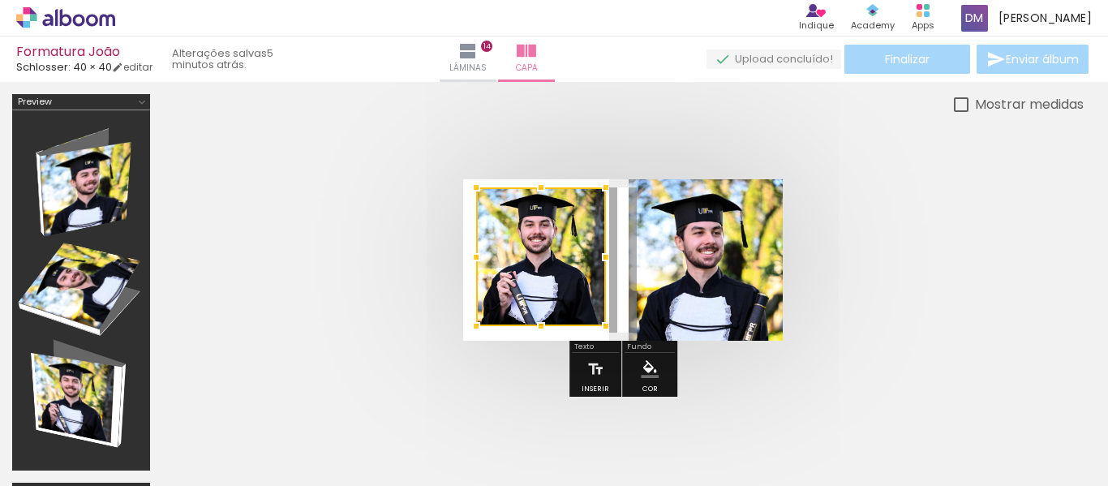
click at [548, 269] on div at bounding box center [541, 256] width 130 height 139
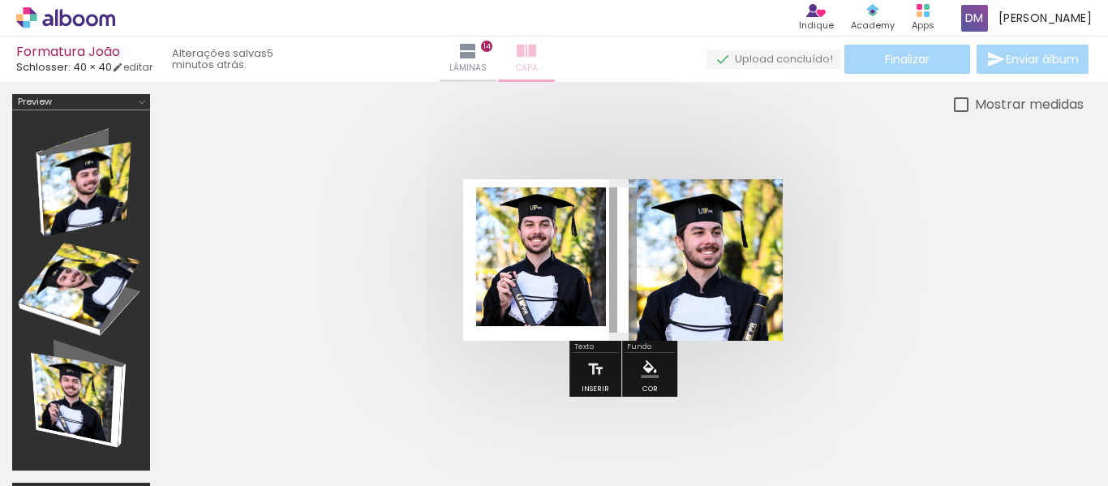
click at [538, 64] on span "Capa" at bounding box center [527, 68] width 22 height 15
click at [72, 470] on span "Adicionar Fotos" at bounding box center [57, 464] width 49 height 18
click at [0, 0] on input "file" at bounding box center [0, 0] width 0 height 0
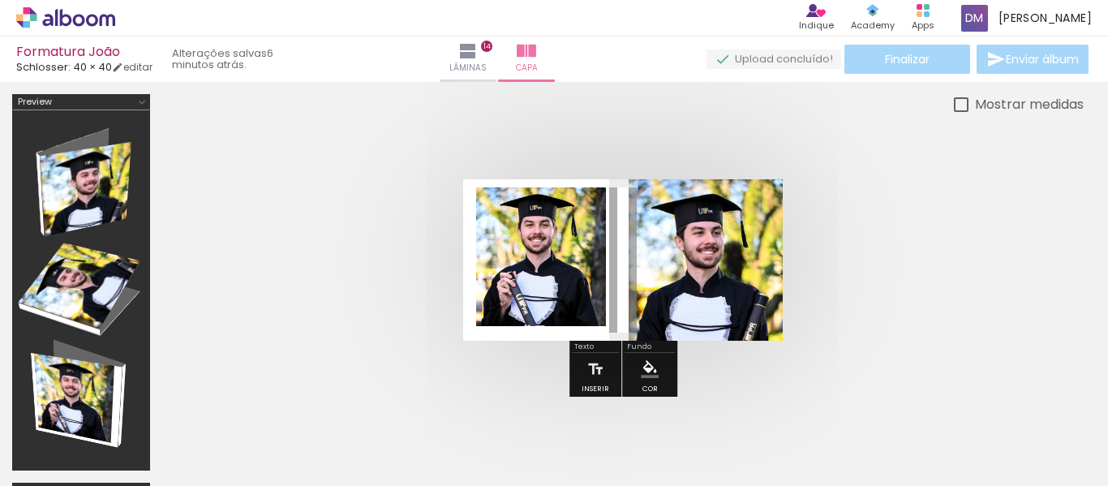
click at [74, 471] on span "Adicionar Fotos" at bounding box center [57, 464] width 49 height 18
click at [0, 0] on input "file" at bounding box center [0, 0] width 0 height 0
click at [1020, 247] on div at bounding box center [623, 259] width 922 height 291
click at [950, 178] on div at bounding box center [623, 259] width 922 height 291
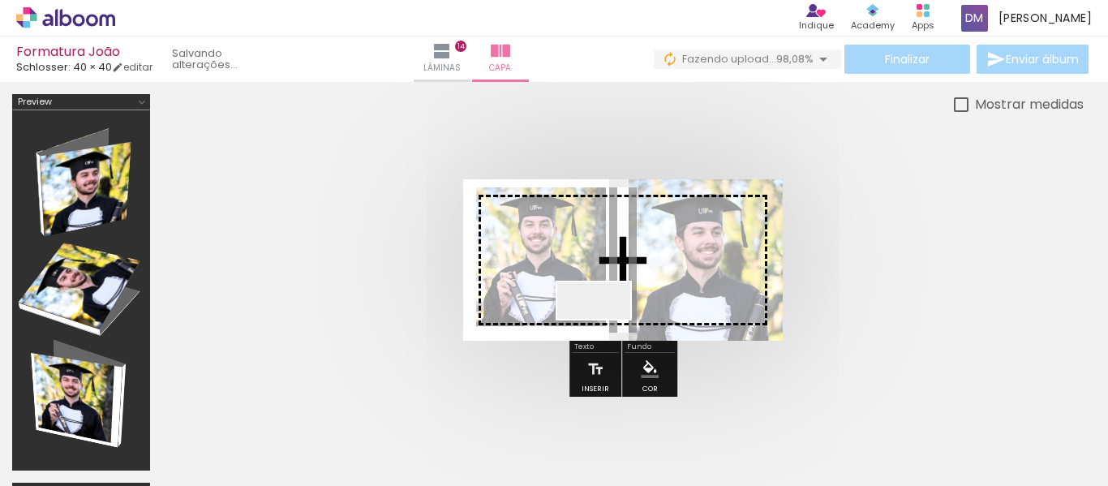
drag, startPoint x: 1046, startPoint y: 440, endPoint x: 604, endPoint y: 329, distance: 455.0
click at [604, 329] on quentale-workspace at bounding box center [554, 243] width 1108 height 486
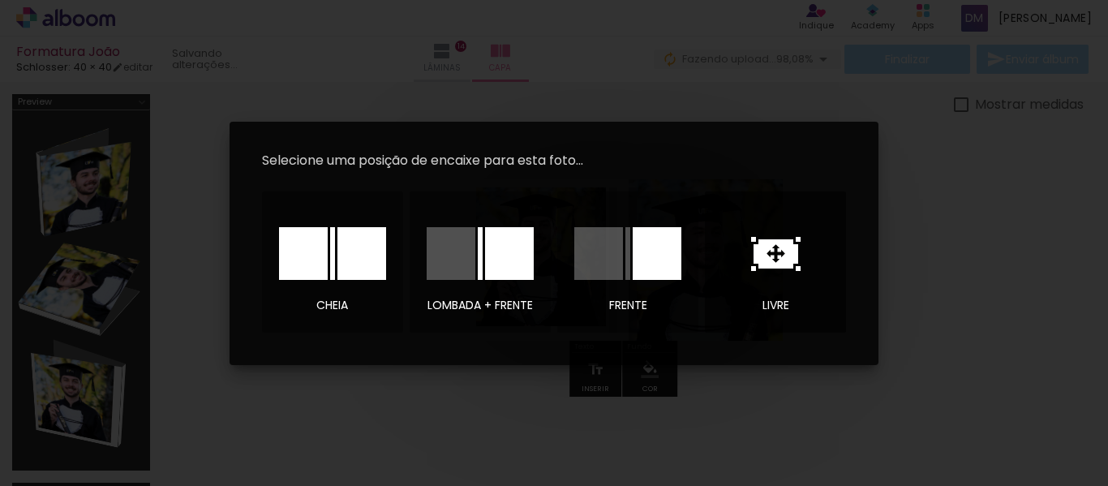
click at [775, 260] on icon at bounding box center [775, 254] width 49 height 34
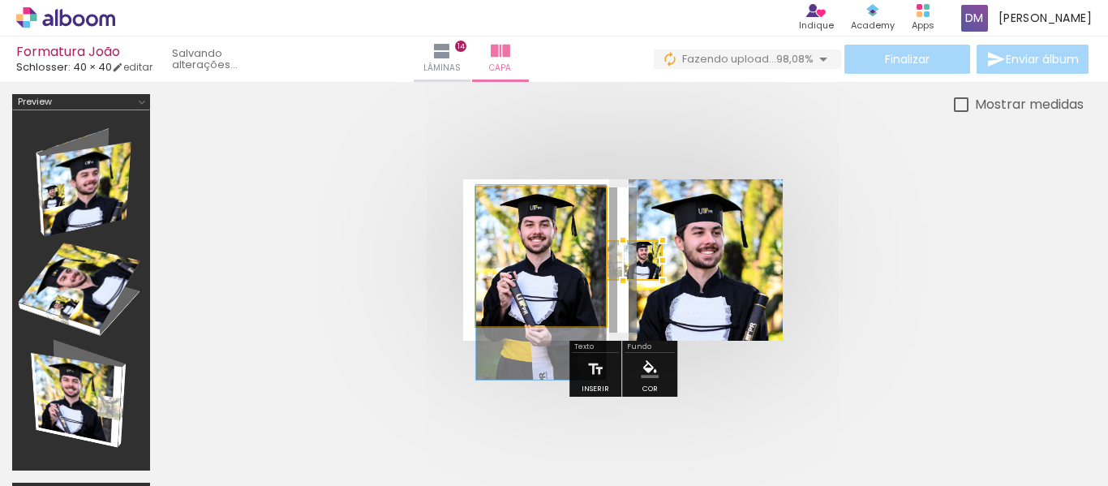
click at [554, 274] on quentale-photo at bounding box center [541, 256] width 130 height 139
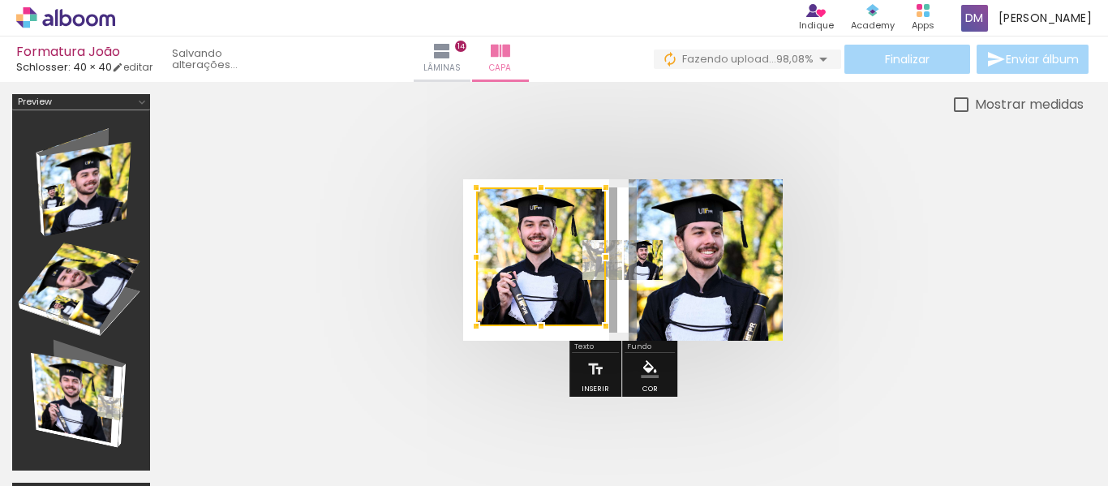
click at [663, 260] on quentale-photo at bounding box center [623, 260] width 80 height 41
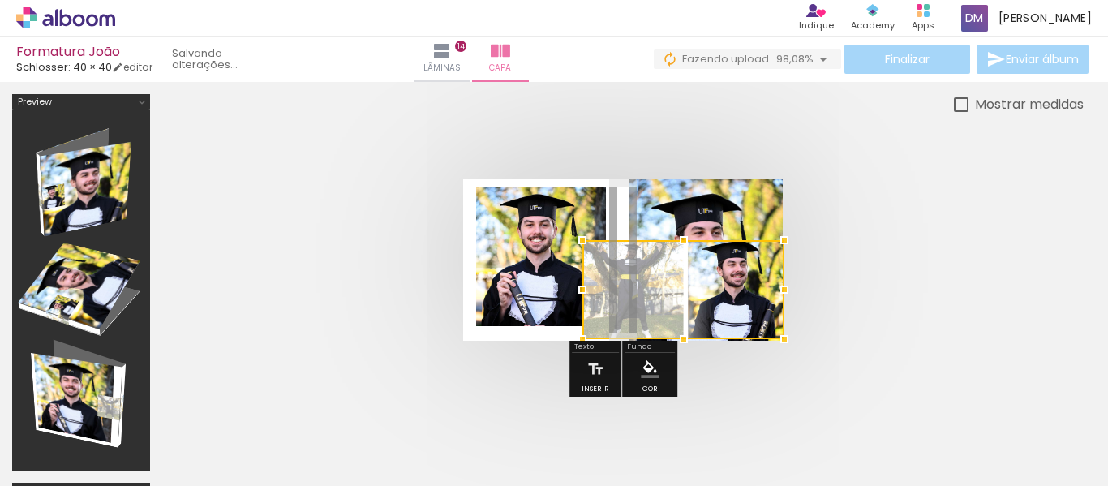
drag, startPoint x: 666, startPoint y: 281, endPoint x: 783, endPoint y: 336, distance: 129.2
click at [783, 336] on div at bounding box center [784, 339] width 32 height 32
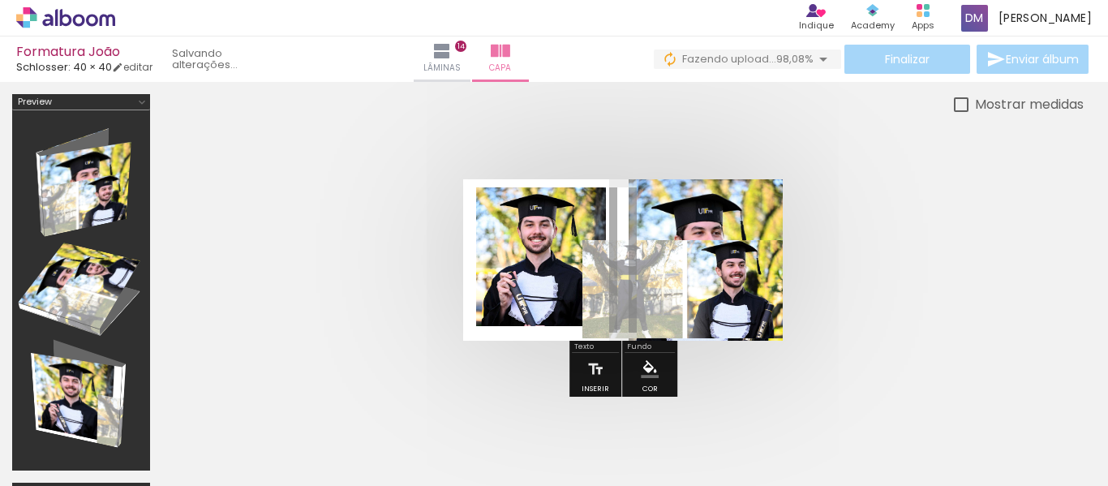
click at [624, 303] on quentale-photo at bounding box center [683, 289] width 200 height 99
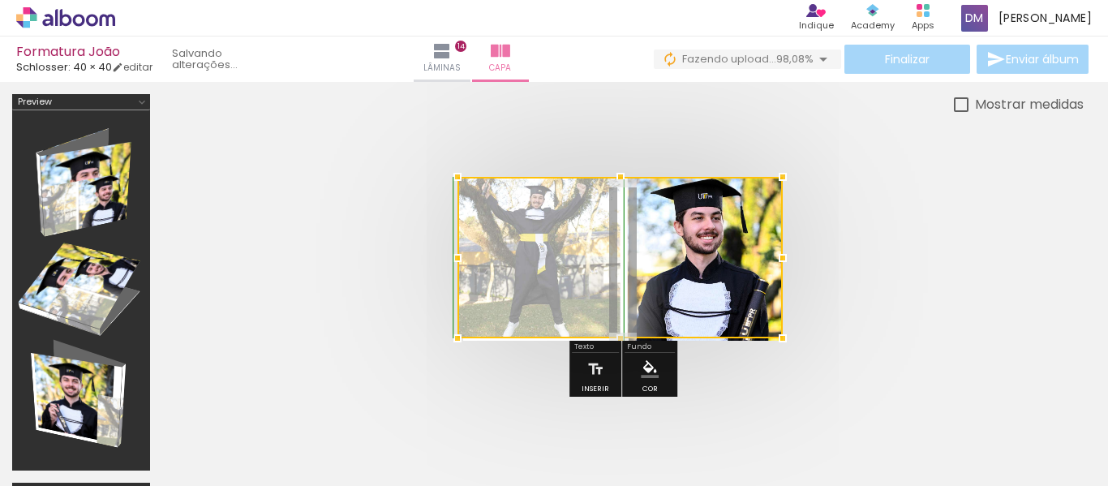
drag, startPoint x: 585, startPoint y: 242, endPoint x: 455, endPoint y: 185, distance: 141.7
click at [455, 185] on div at bounding box center [457, 177] width 32 height 32
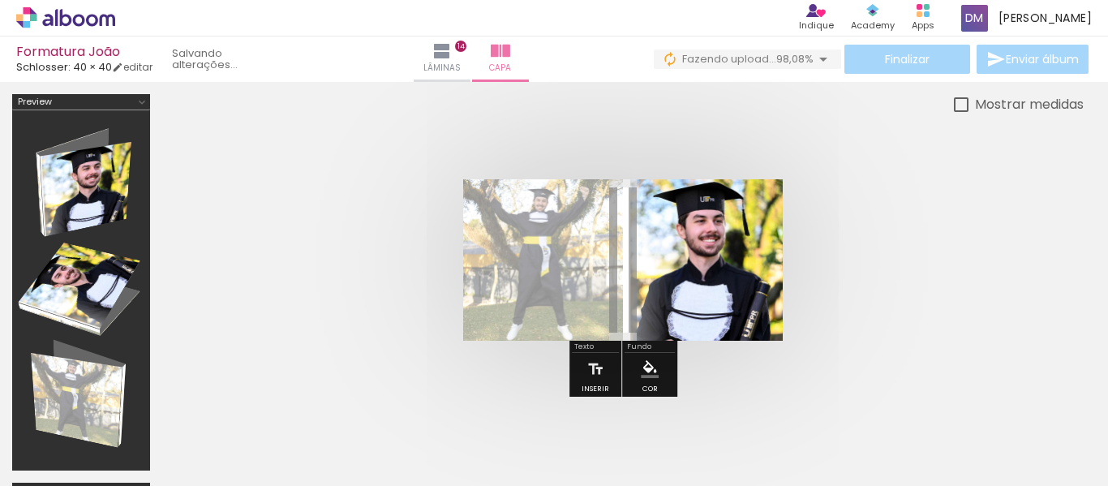
click at [1026, 229] on div at bounding box center [623, 259] width 922 height 291
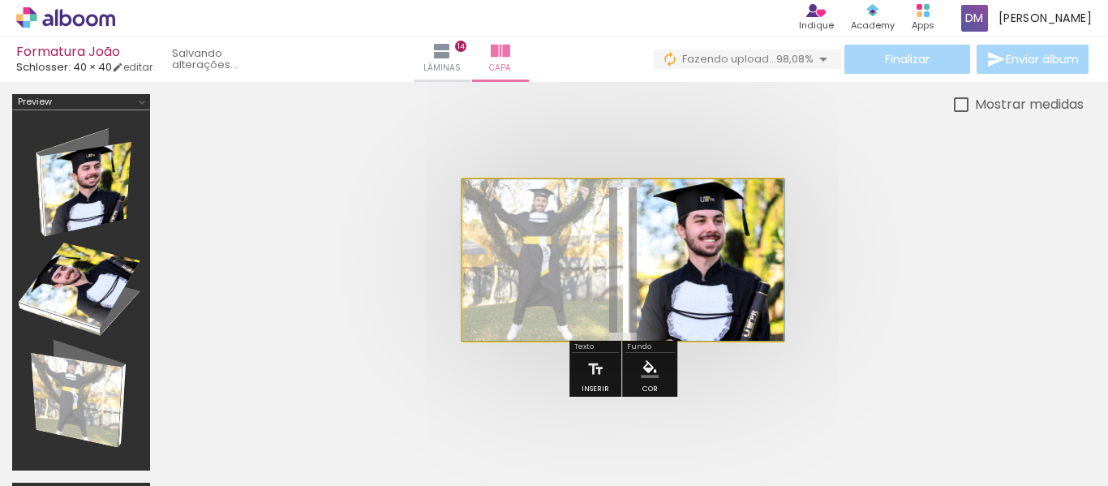
click at [679, 240] on quentale-photo at bounding box center [623, 259] width 320 height 161
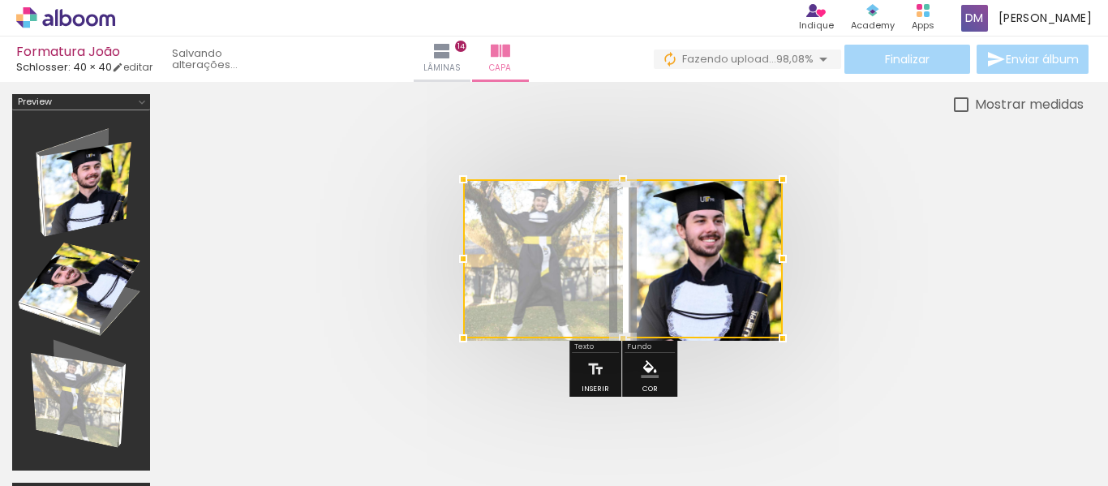
click at [1015, 282] on quentale-cover at bounding box center [623, 259] width 792 height 161
click at [1023, 286] on div at bounding box center [623, 259] width 922 height 291
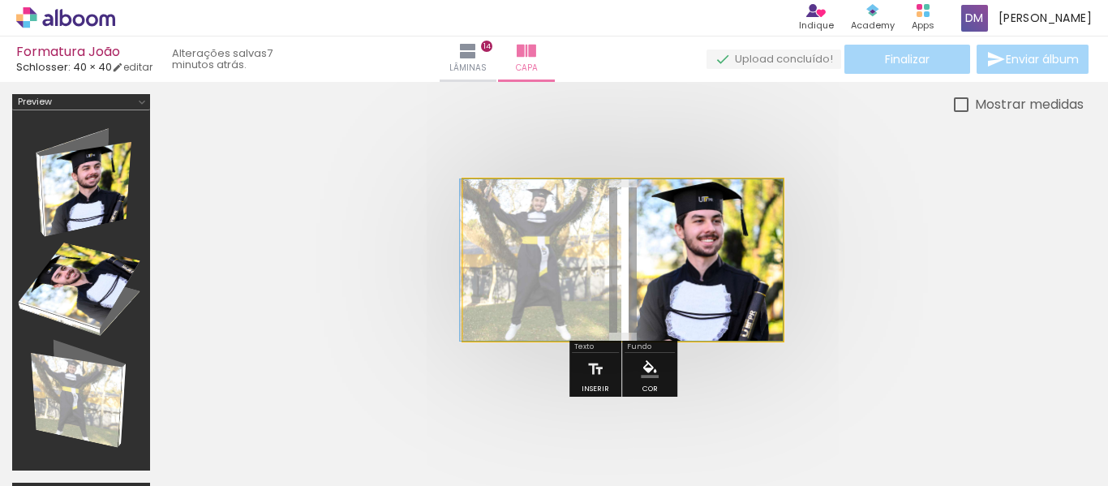
drag, startPoint x: 729, startPoint y: 235, endPoint x: 726, endPoint y: 271, distance: 35.8
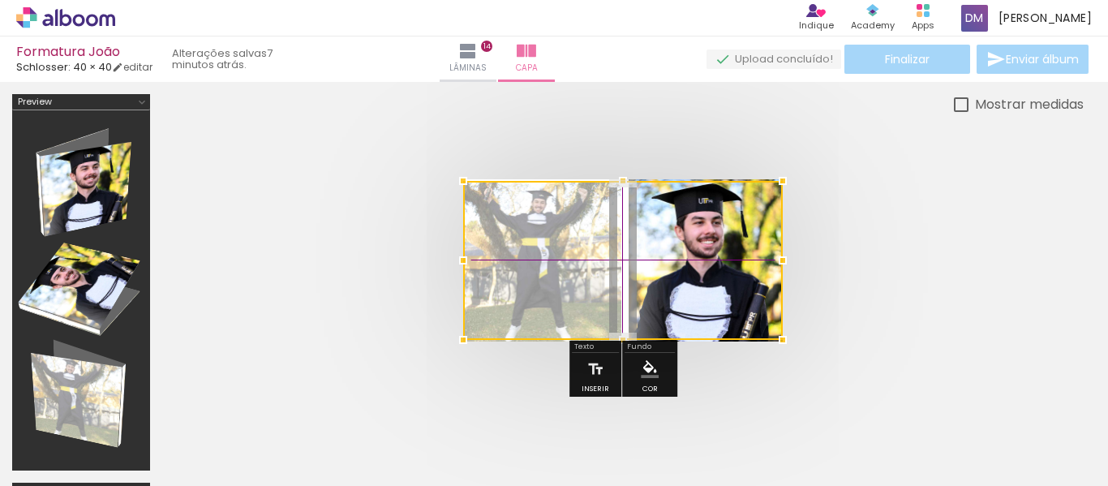
click at [734, 271] on div at bounding box center [623, 260] width 320 height 159
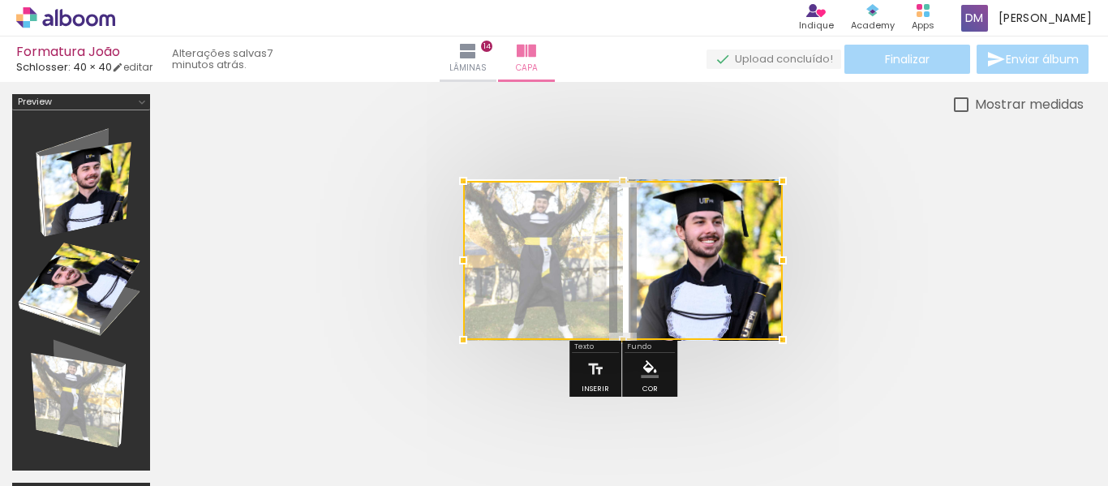
click at [981, 240] on quentale-cover at bounding box center [623, 259] width 792 height 161
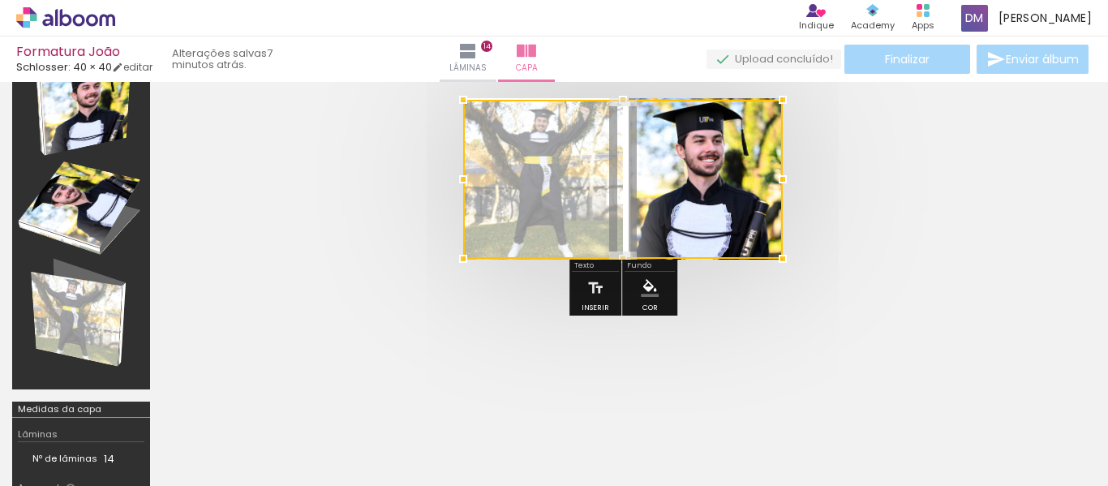
scroll to position [0, 0]
